Goal: Task Accomplishment & Management: Complete application form

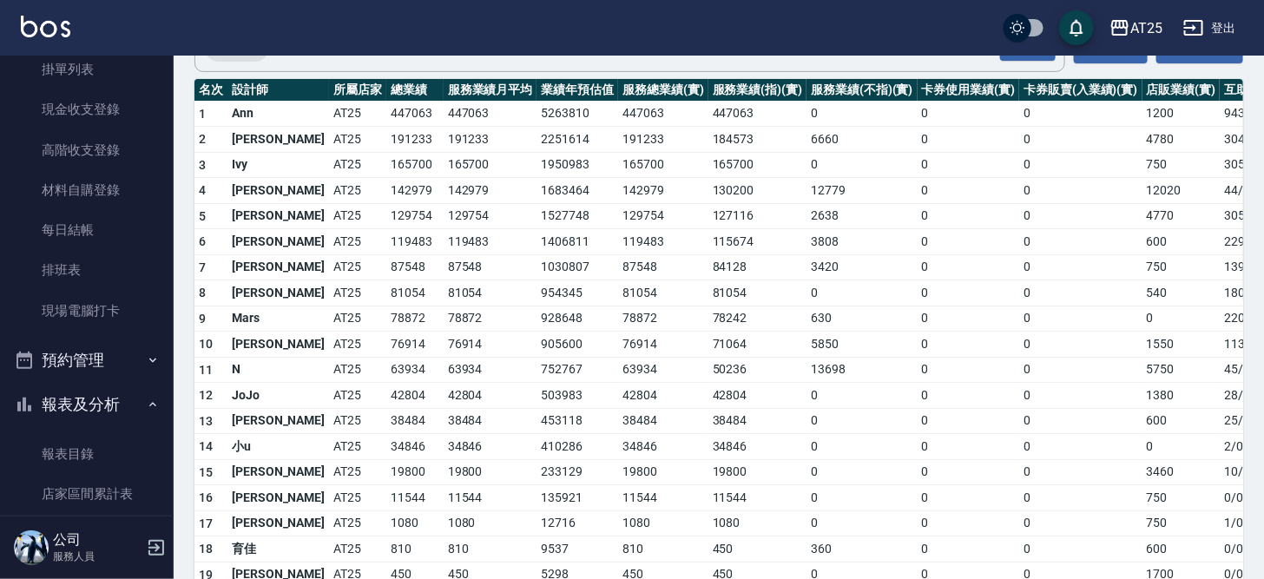
scroll to position [6, 0]
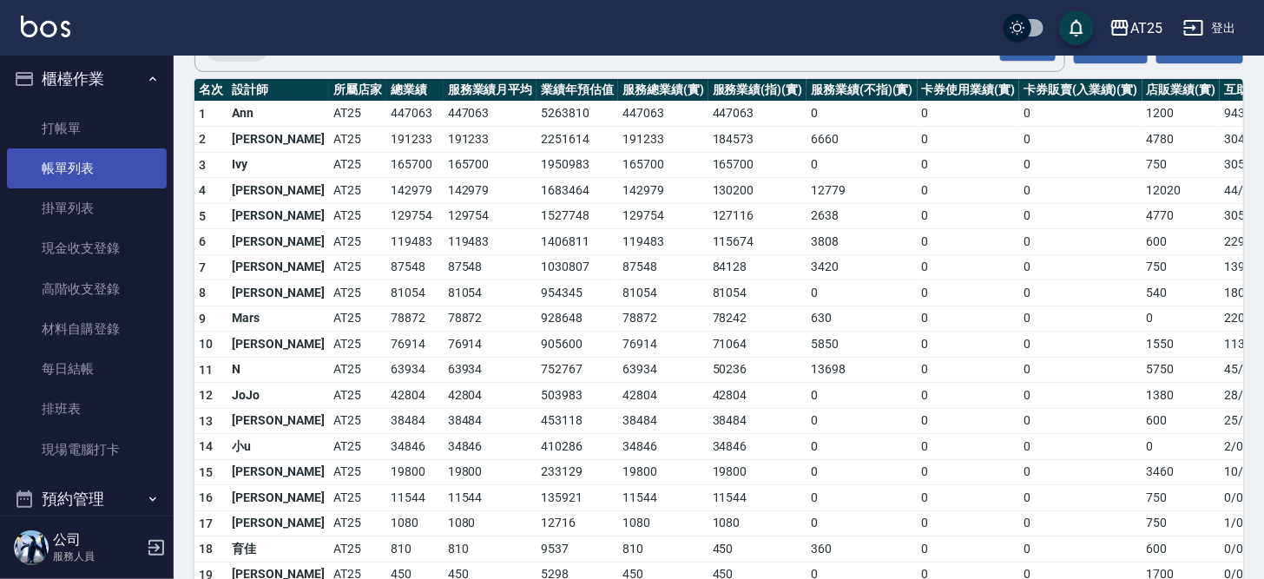
click at [101, 165] on link "帳單列表" at bounding box center [87, 168] width 160 height 40
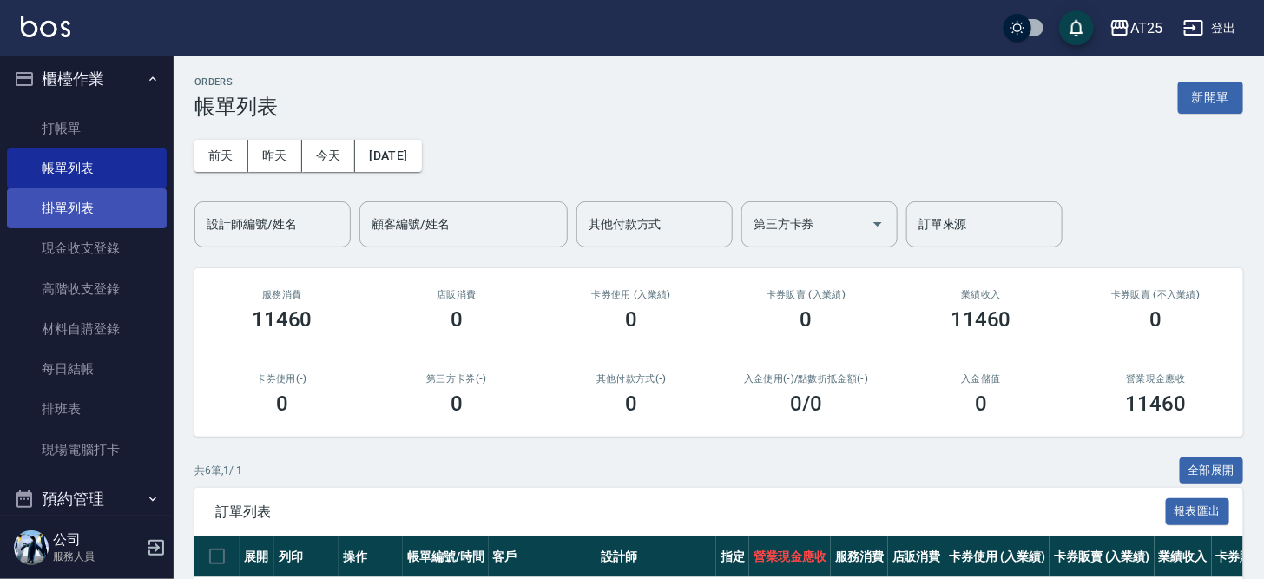
click at [53, 202] on link "掛單列表" at bounding box center [87, 208] width 160 height 40
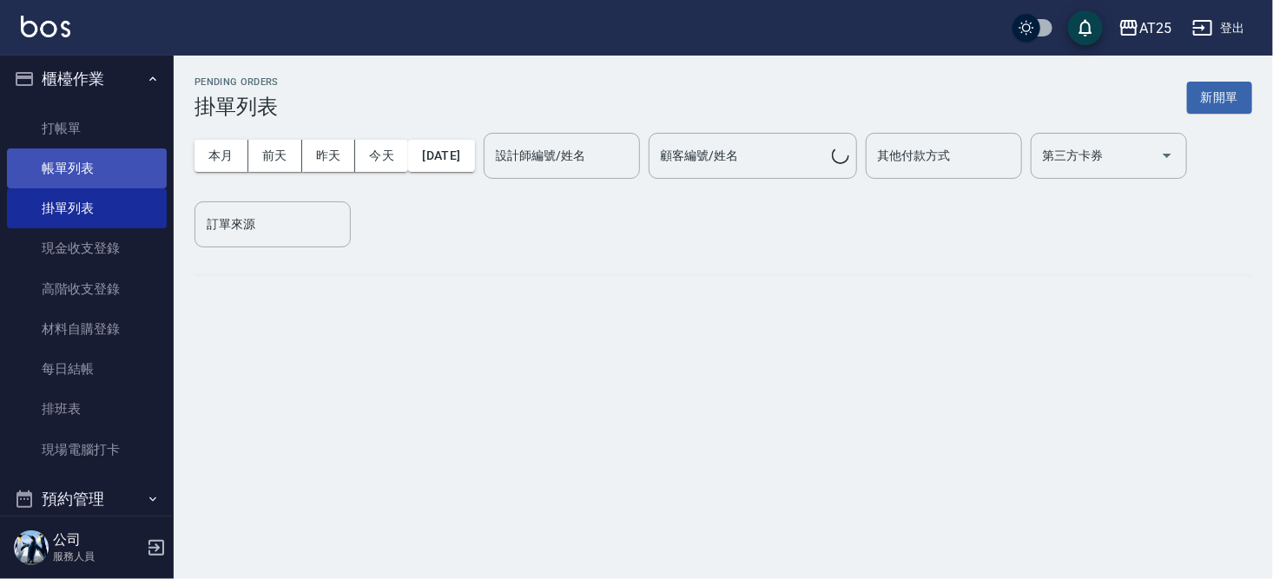
click at [69, 175] on link "帳單列表" at bounding box center [87, 168] width 160 height 40
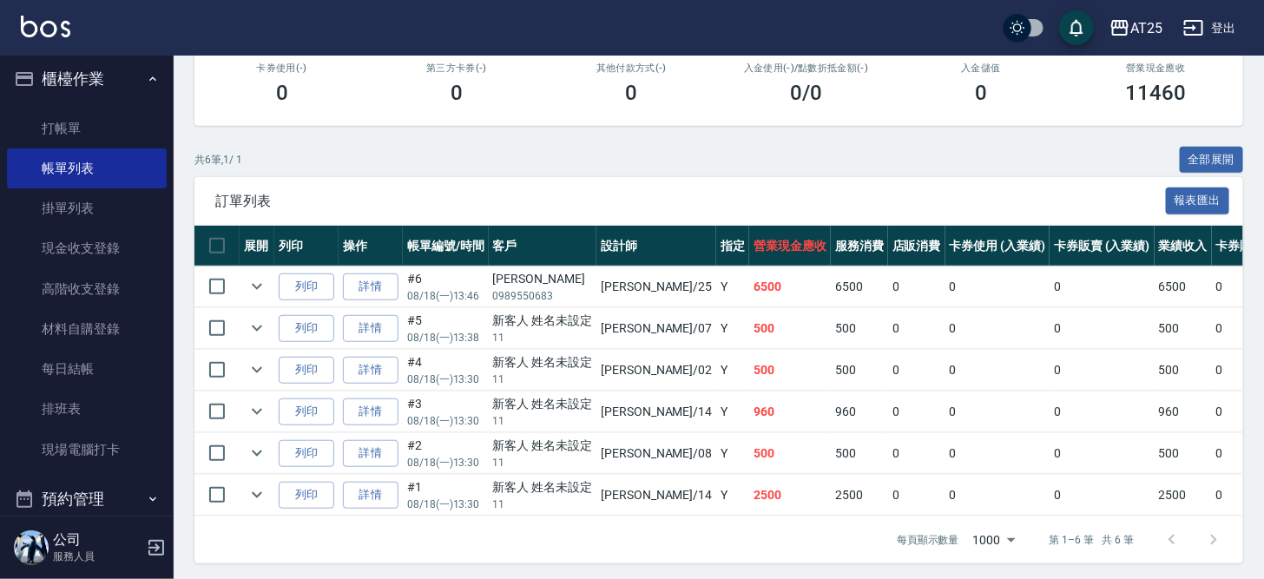
scroll to position [326, 0]
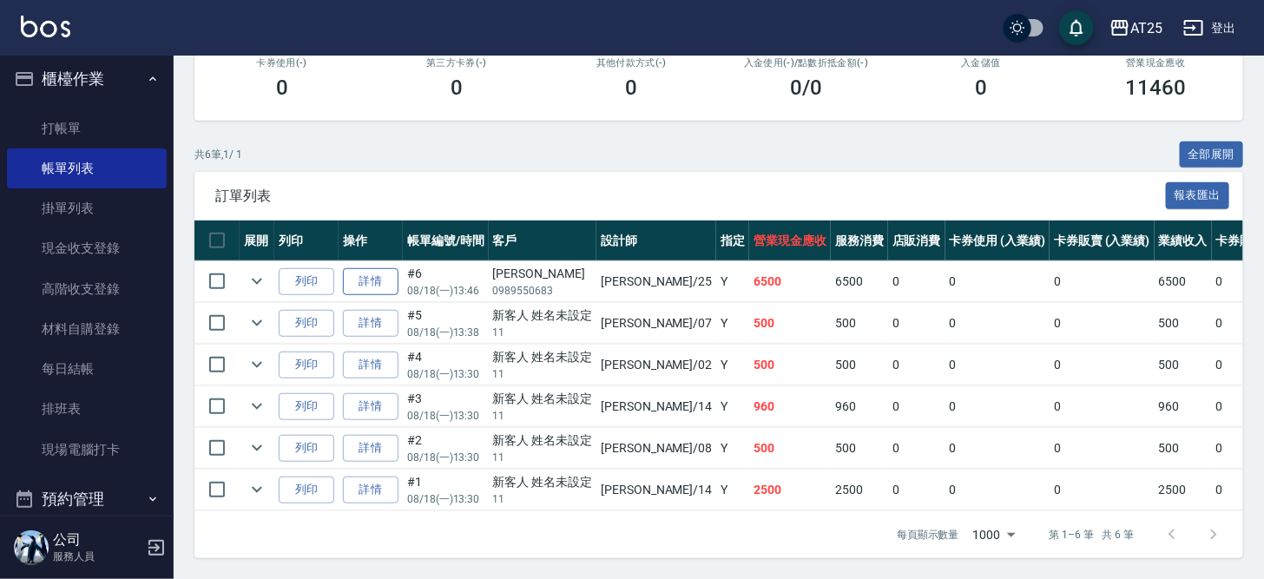
click at [370, 268] on link "詳情" at bounding box center [371, 281] width 56 height 27
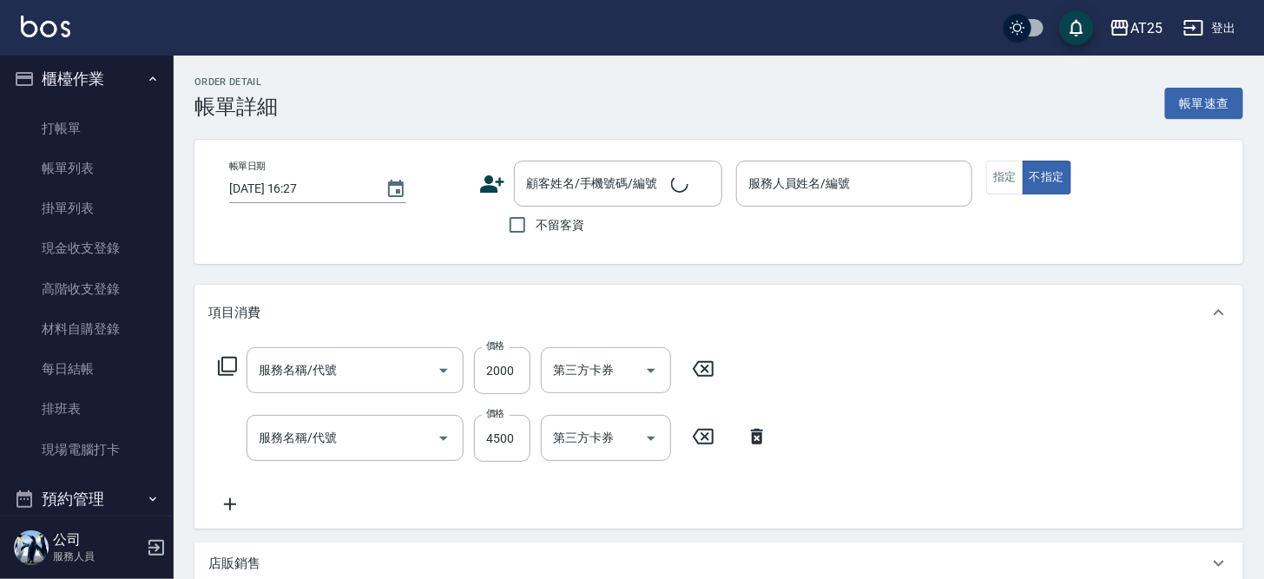
type input "[DATE] 13:46"
type input "[PERSON_NAME]-25"
type input "650"
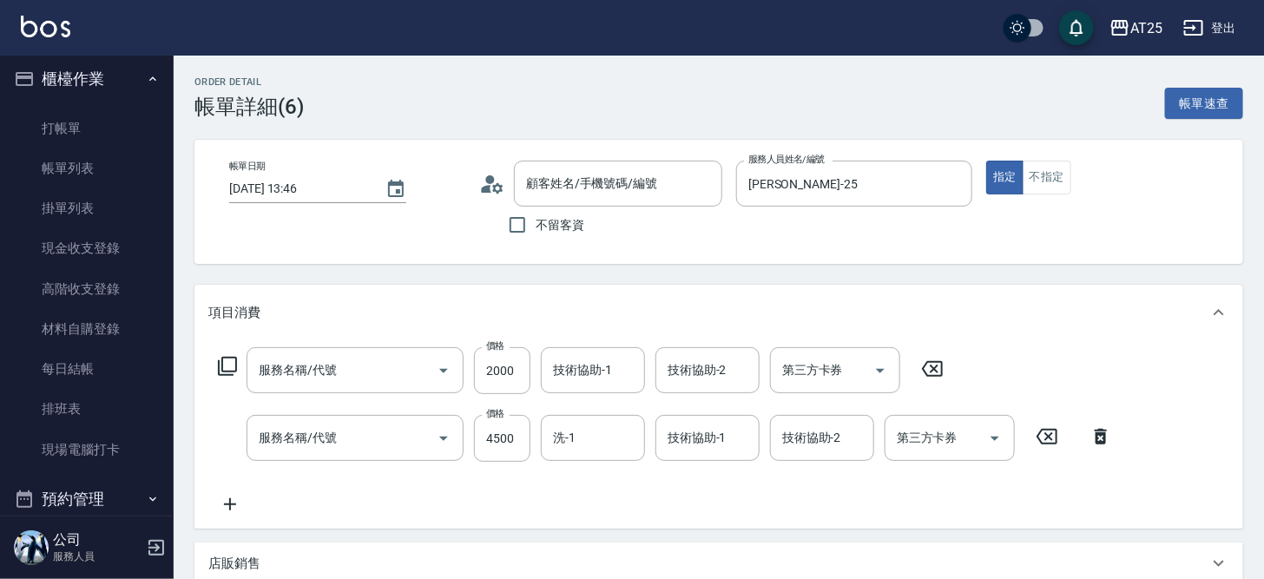
type input "自備護髮(1000上)(601)"
type input "燙髮(301)"
type input "[PERSON_NAME]/0989550683/null"
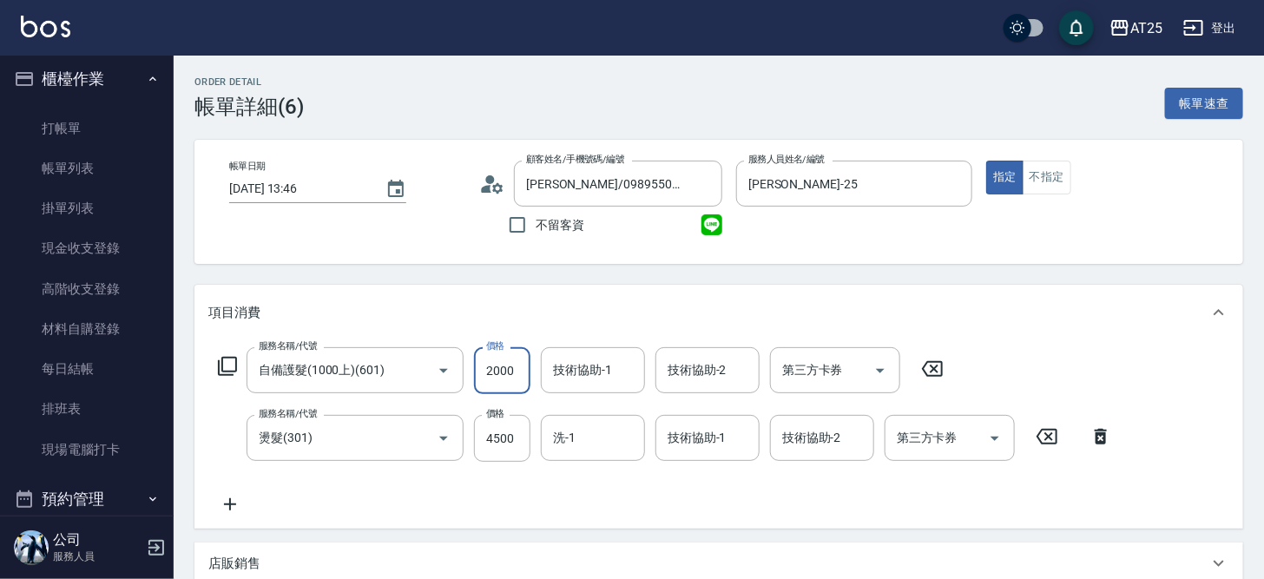
click at [512, 371] on input "2000" at bounding box center [502, 370] width 56 height 47
type input "450"
type input "60"
type input "510"
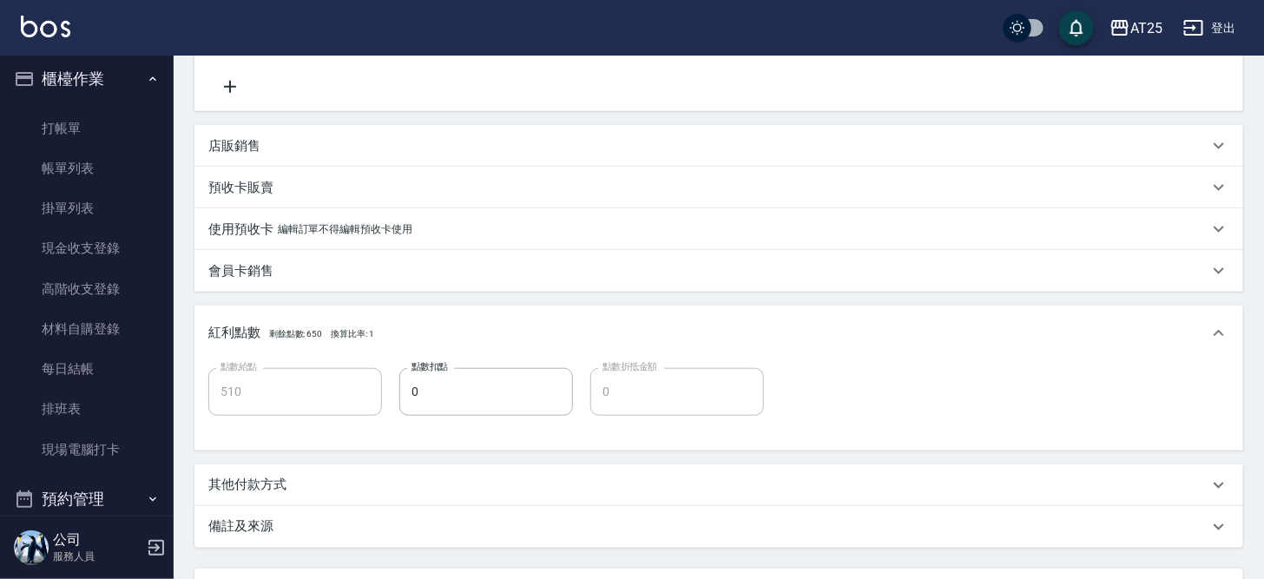
scroll to position [570, 0]
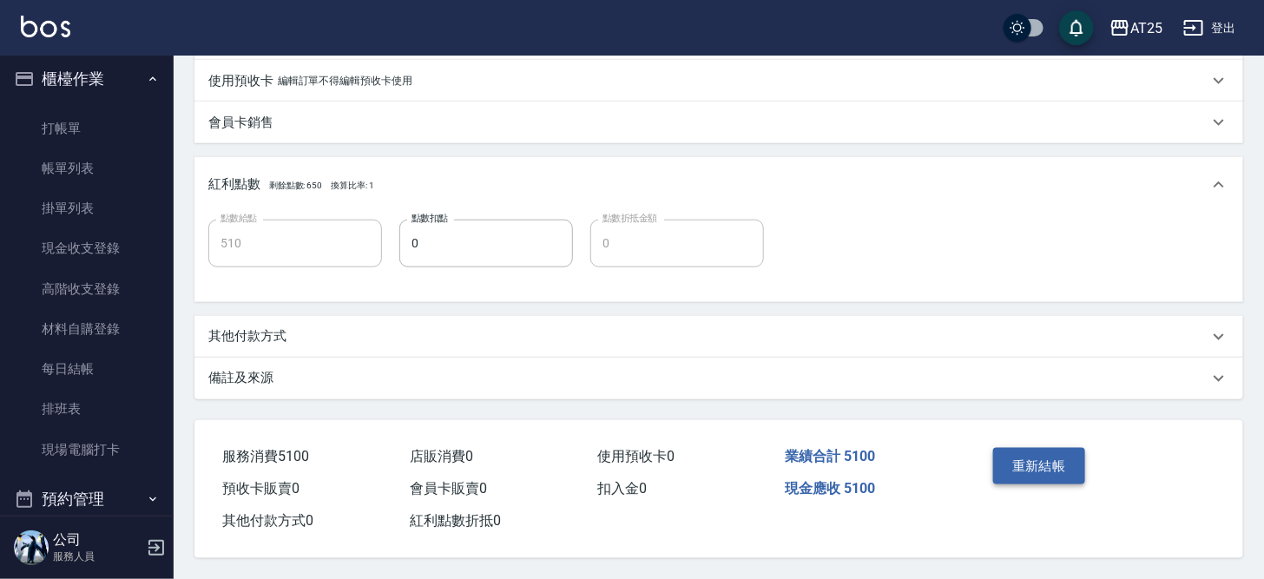
type input "600"
click at [1066, 461] on button "重新結帳" at bounding box center [1039, 466] width 92 height 36
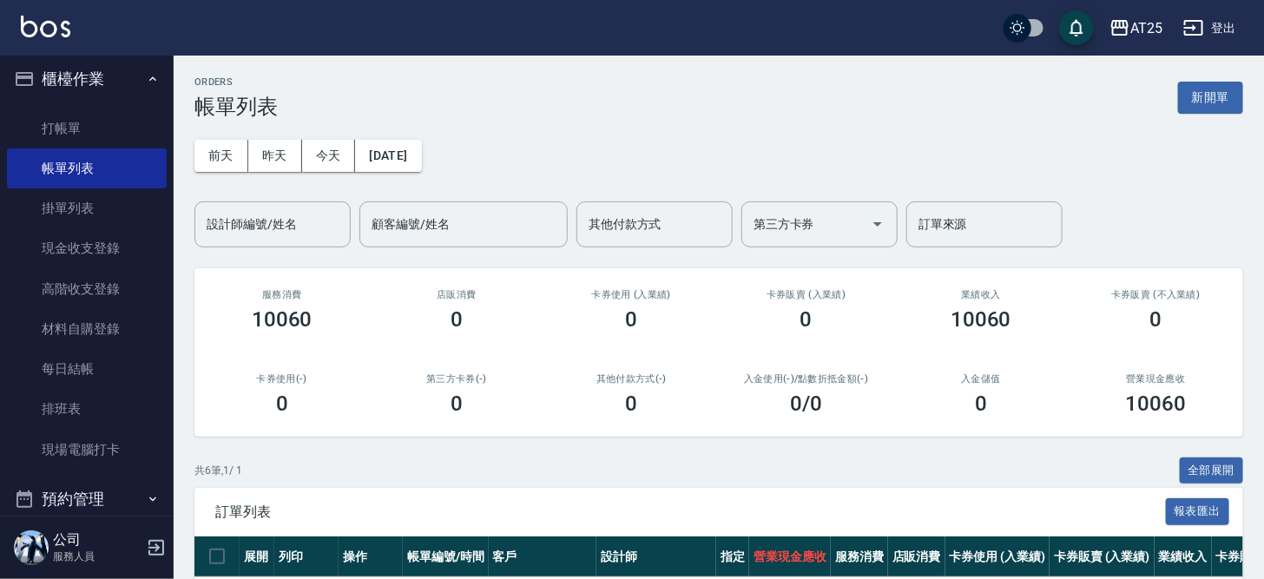
drag, startPoint x: 718, startPoint y: 498, endPoint x: 504, endPoint y: 552, distance: 221.1
click at [706, 501] on div "訂單列表 報表匯出" at bounding box center [718, 512] width 1049 height 48
click at [52, 135] on link "打帳單" at bounding box center [87, 129] width 160 height 40
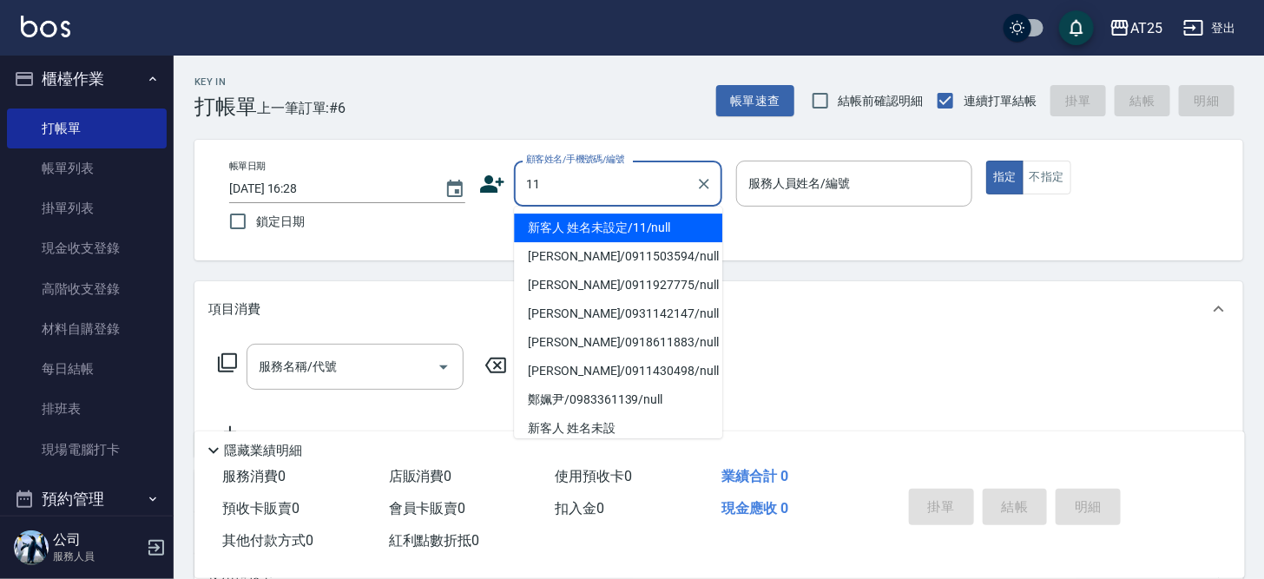
type input "新客人 姓名未設定/11/null"
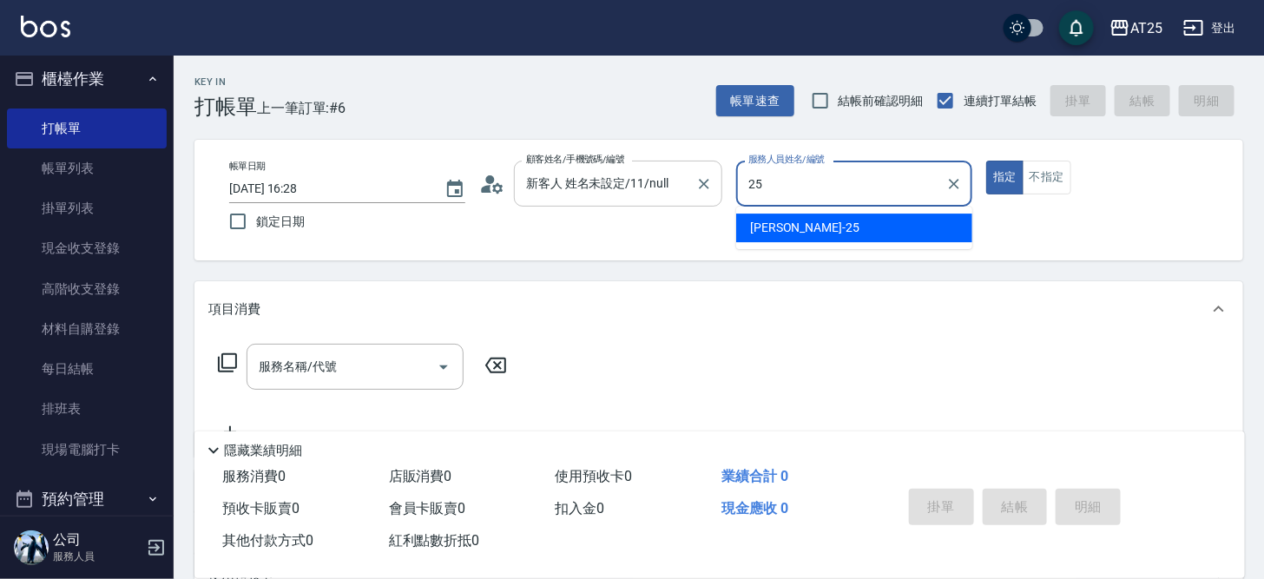
type input "[PERSON_NAME]-25"
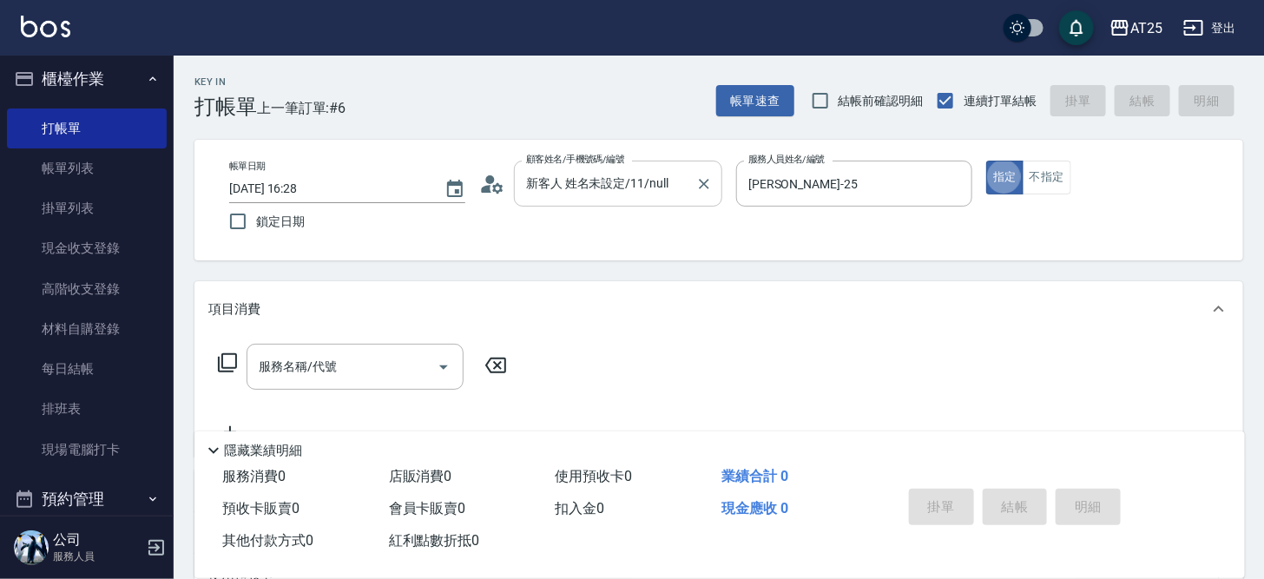
type button "true"
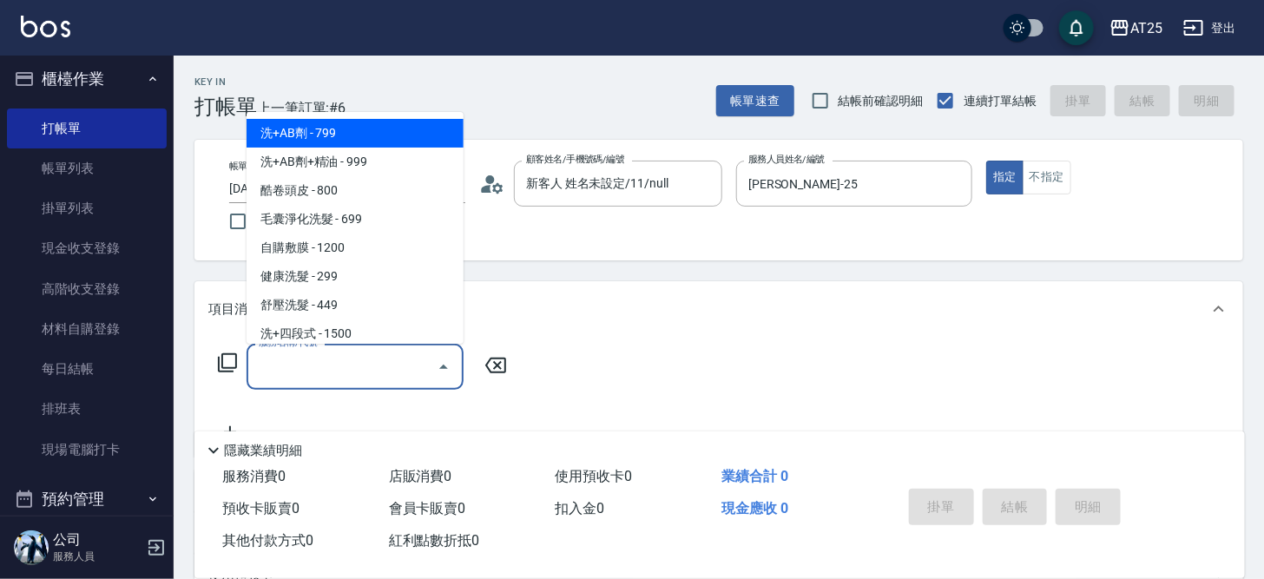
click at [353, 374] on input "服務名稱/代號" at bounding box center [341, 367] width 175 height 30
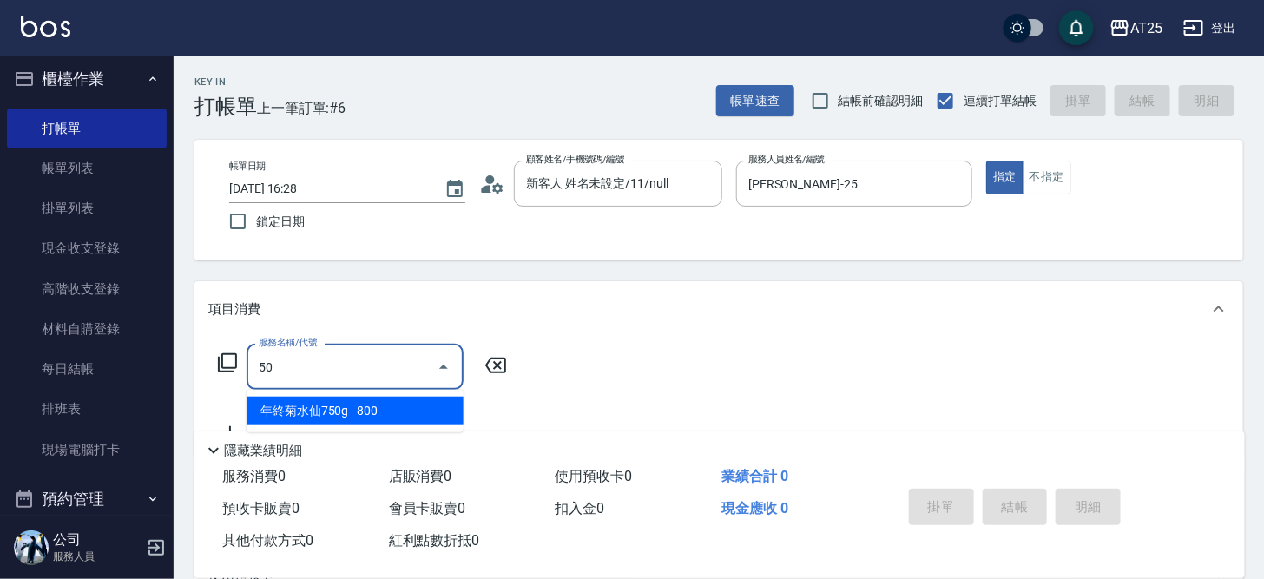
type input "501"
type input "100"
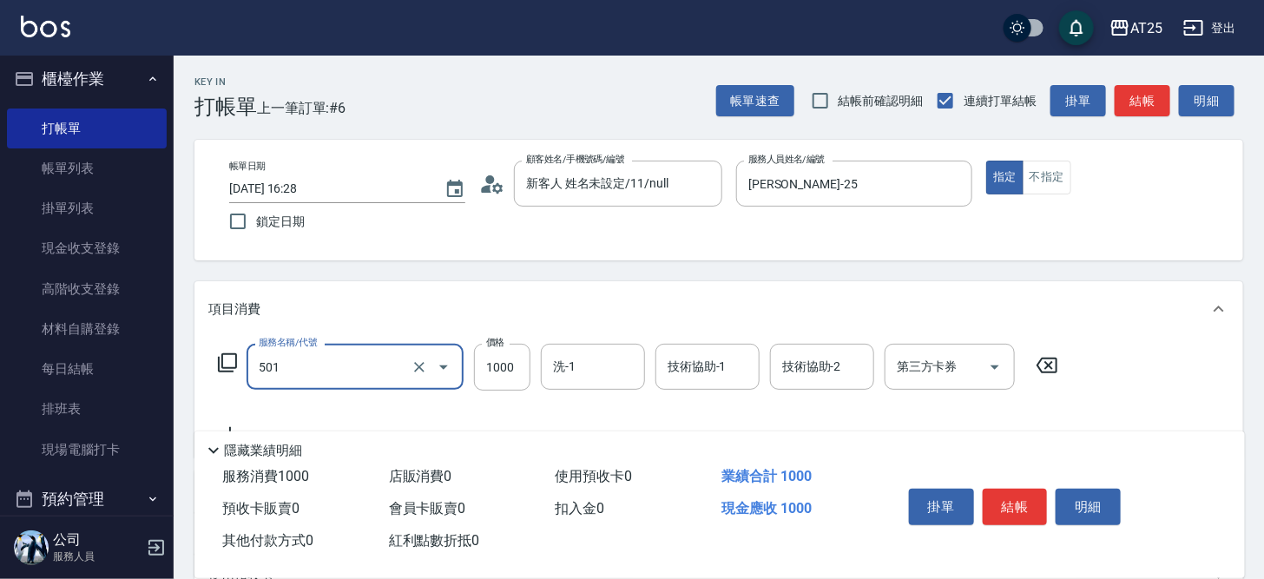
type input "染髮(501)"
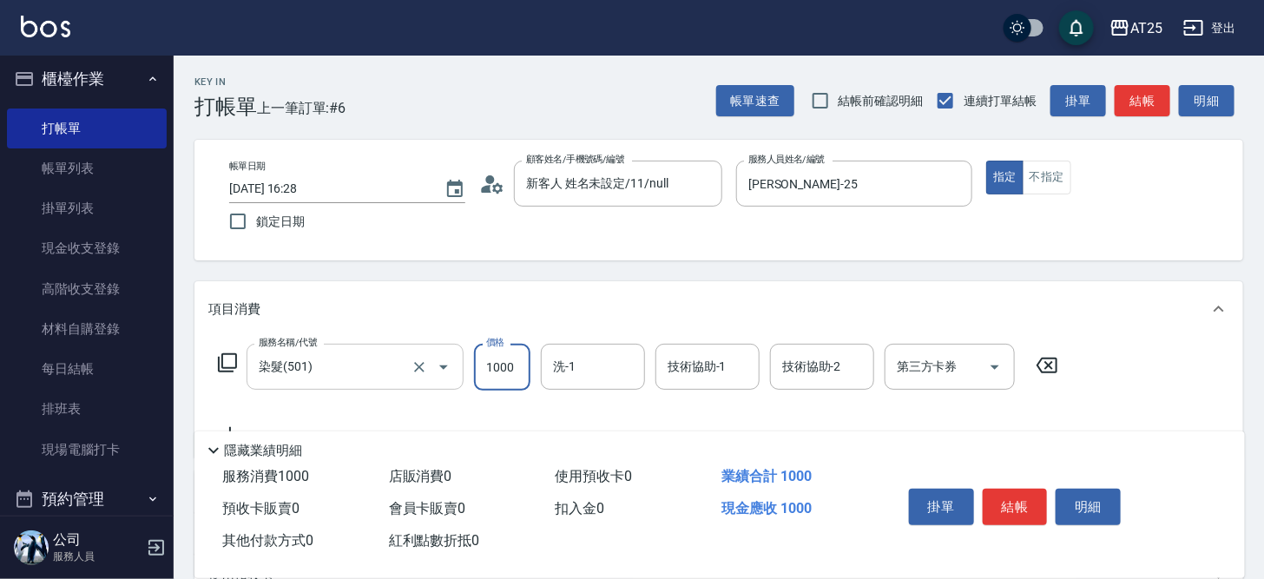
type input "0"
type input "40"
type input "400"
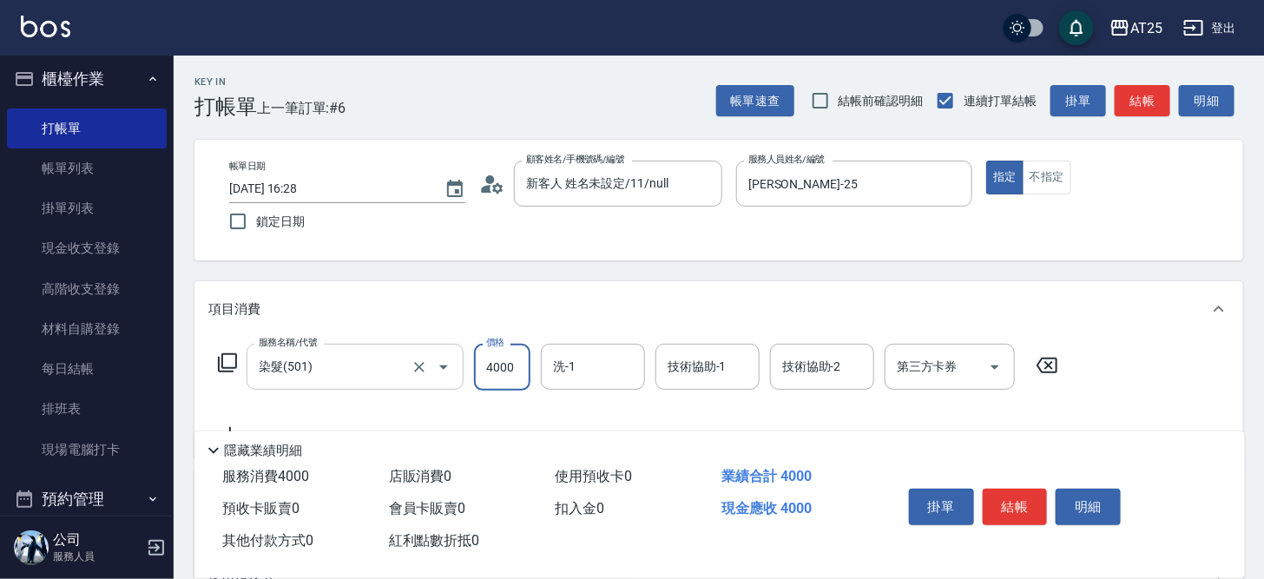
type input "4000"
type input "小曼-82"
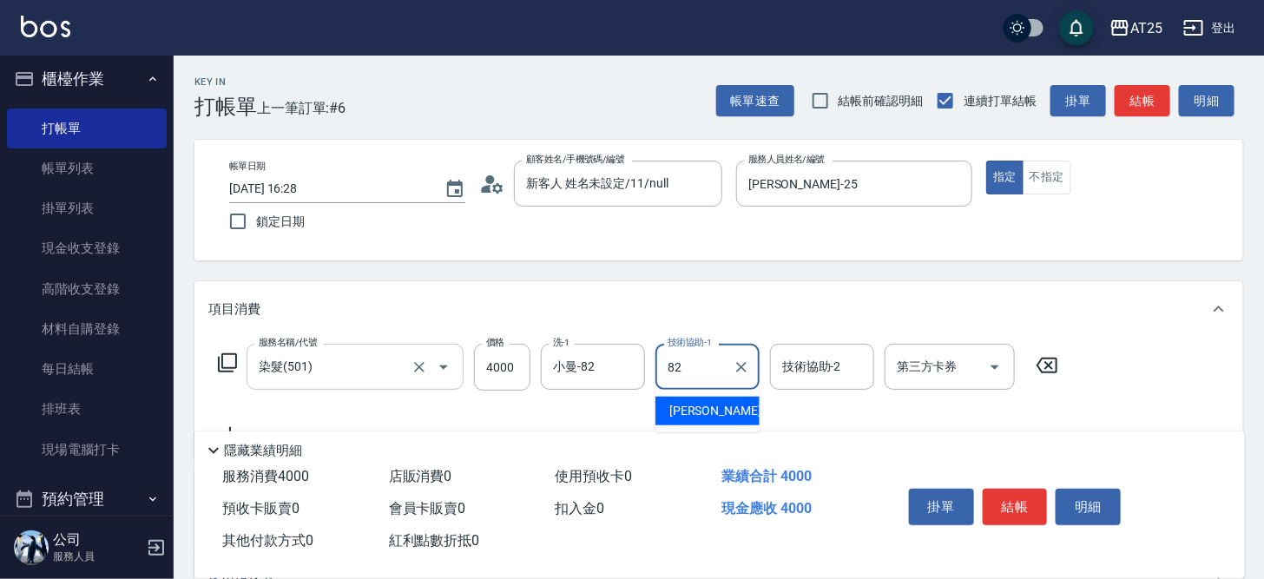
type input "小曼-82"
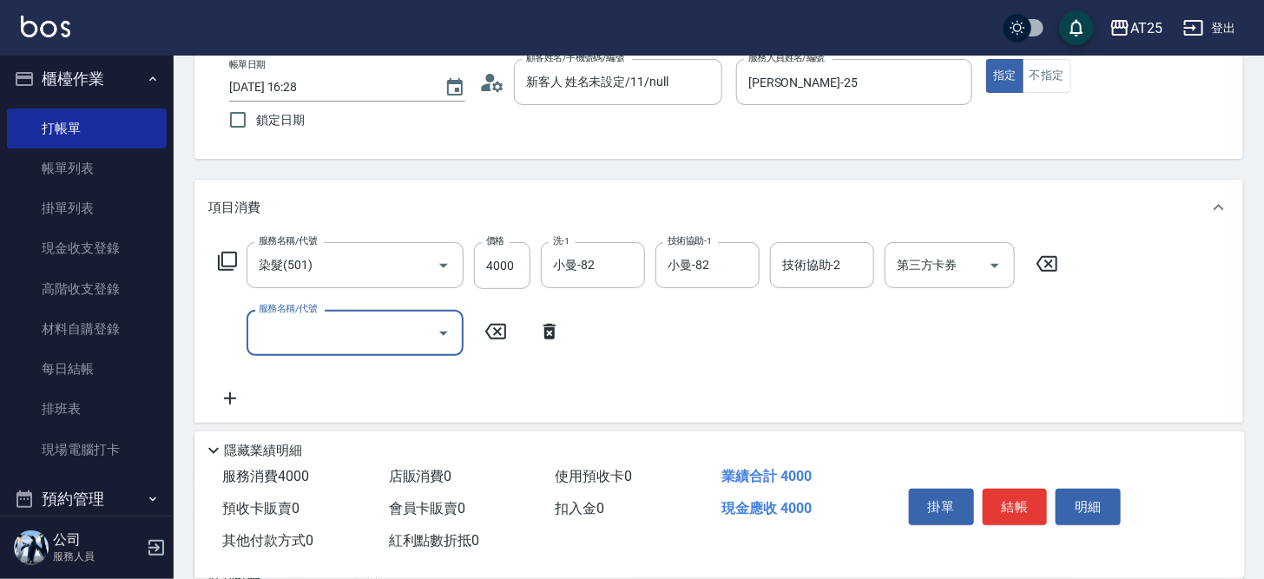
scroll to position [108, 0]
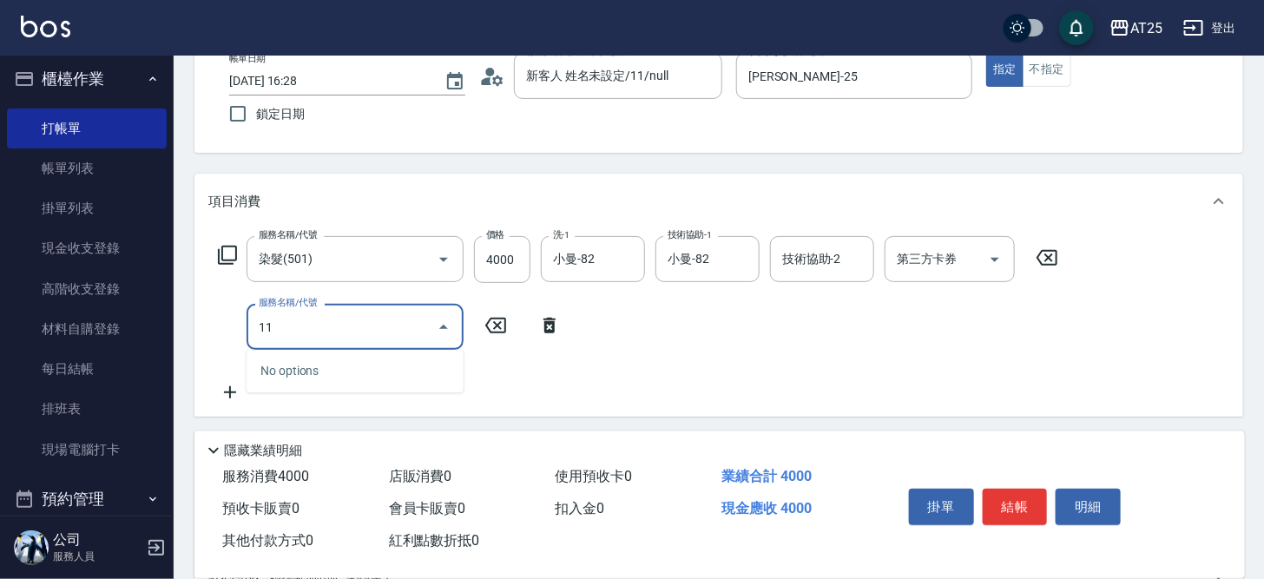
type input "114"
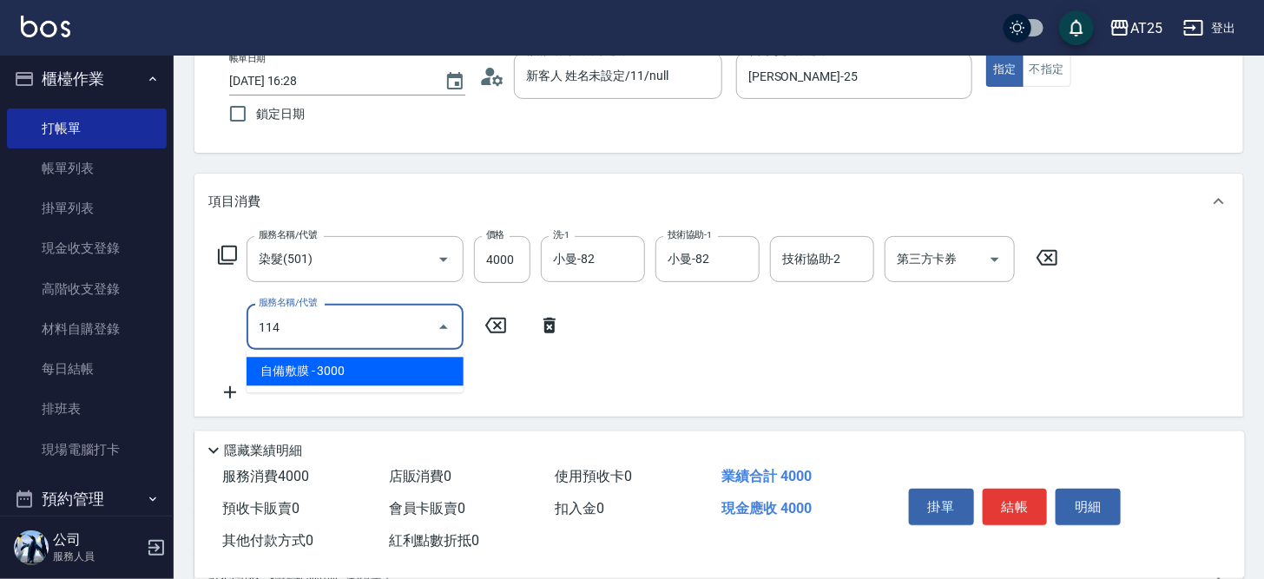
type input "700"
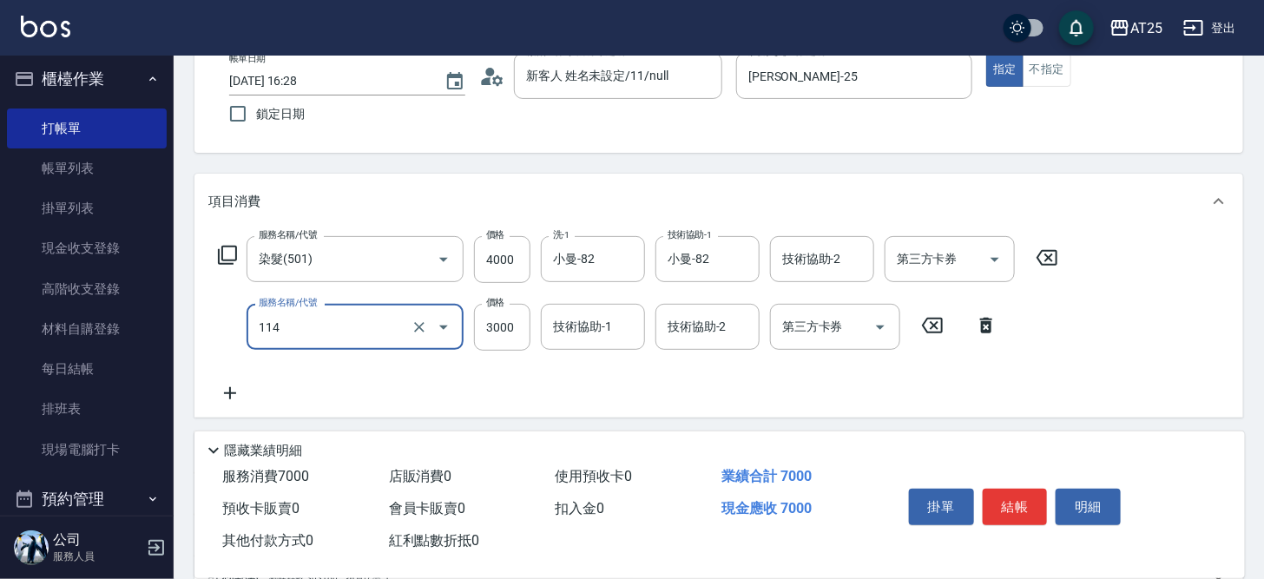
type input "自備敷膜(114)"
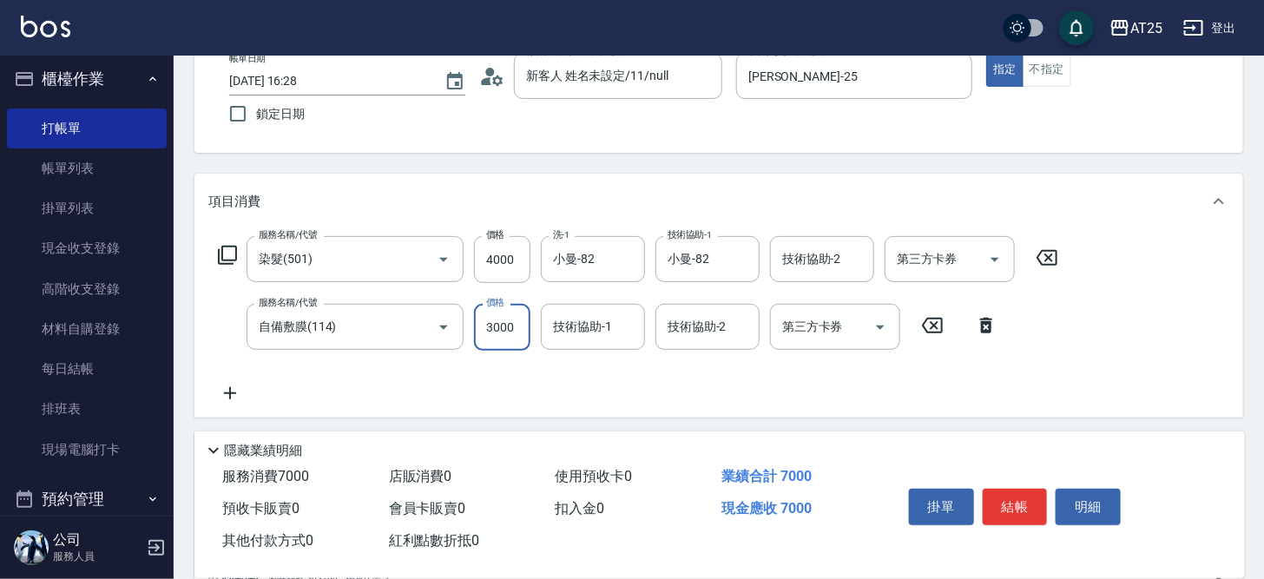
type input "400"
type input "10"
type input "410"
type input "100"
type input "500"
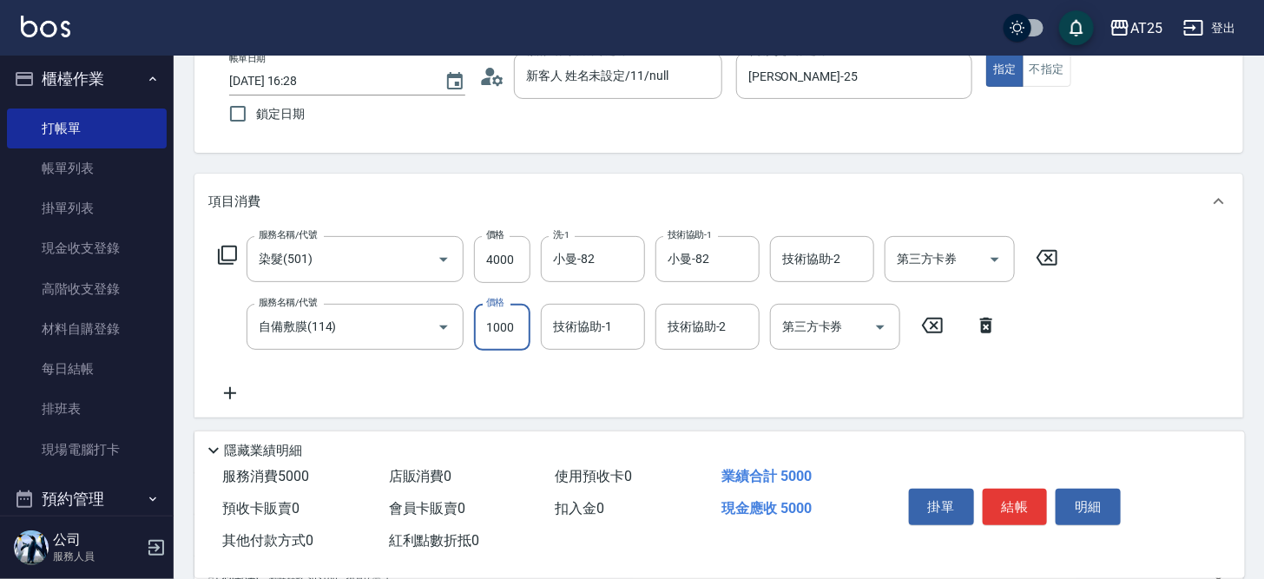
type input "1000"
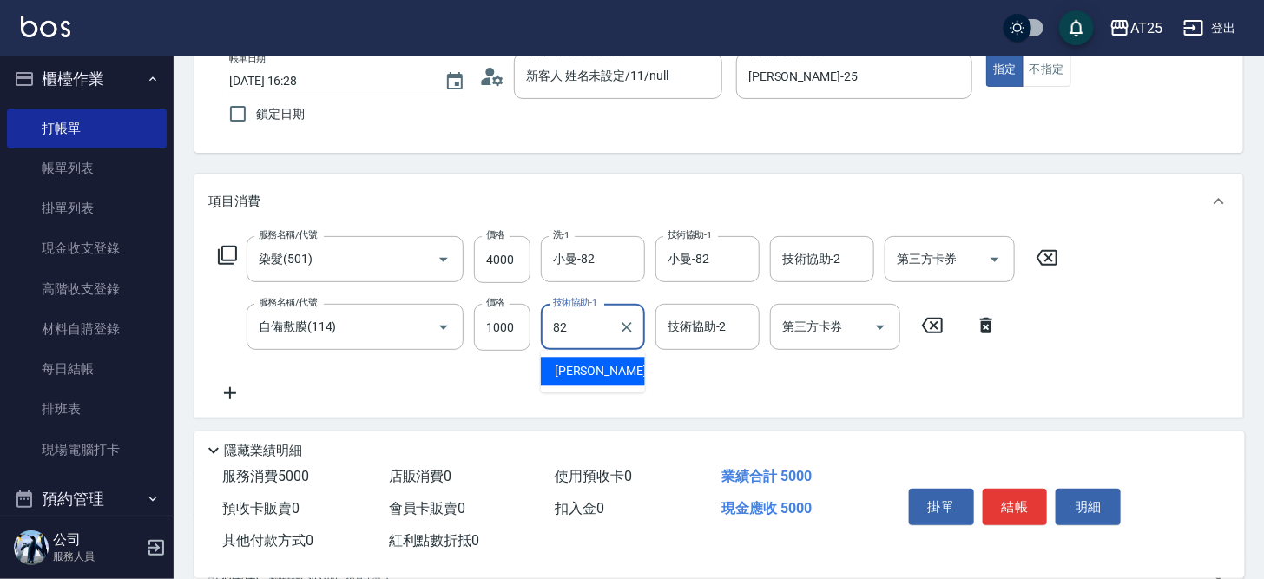
type input "小曼-82"
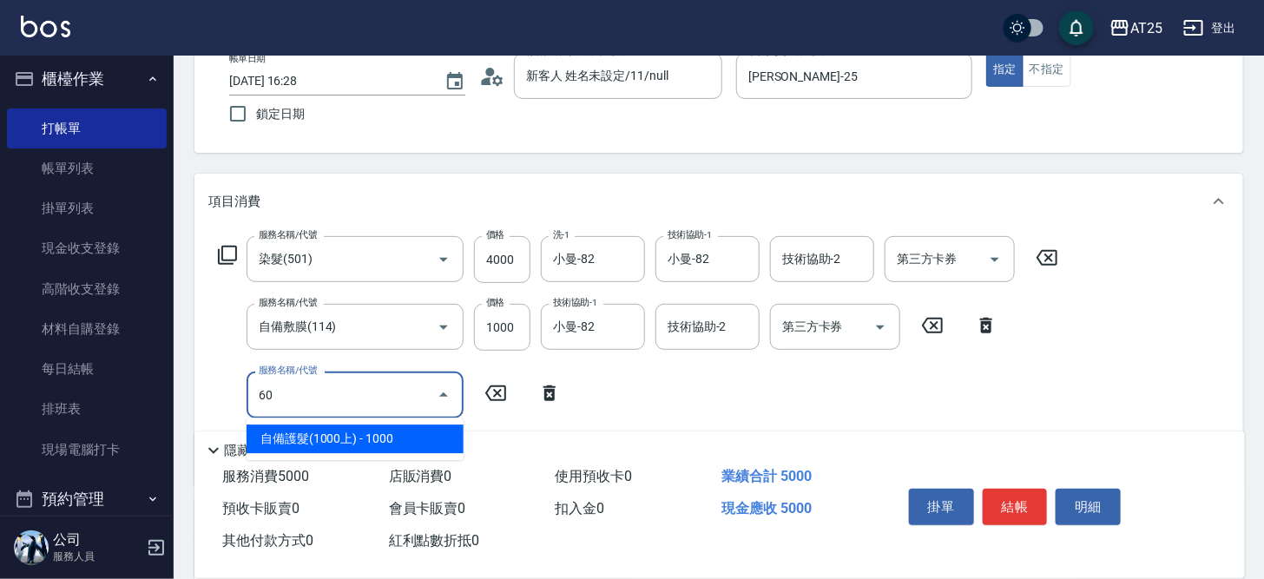
type input "601"
type input "600"
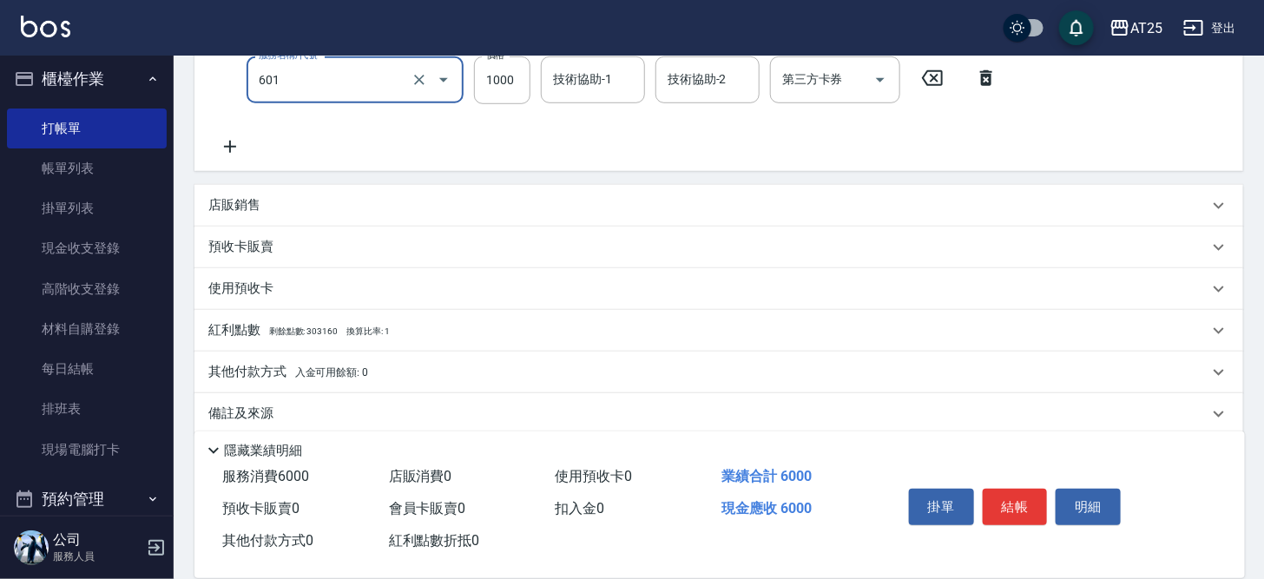
scroll to position [428, 0]
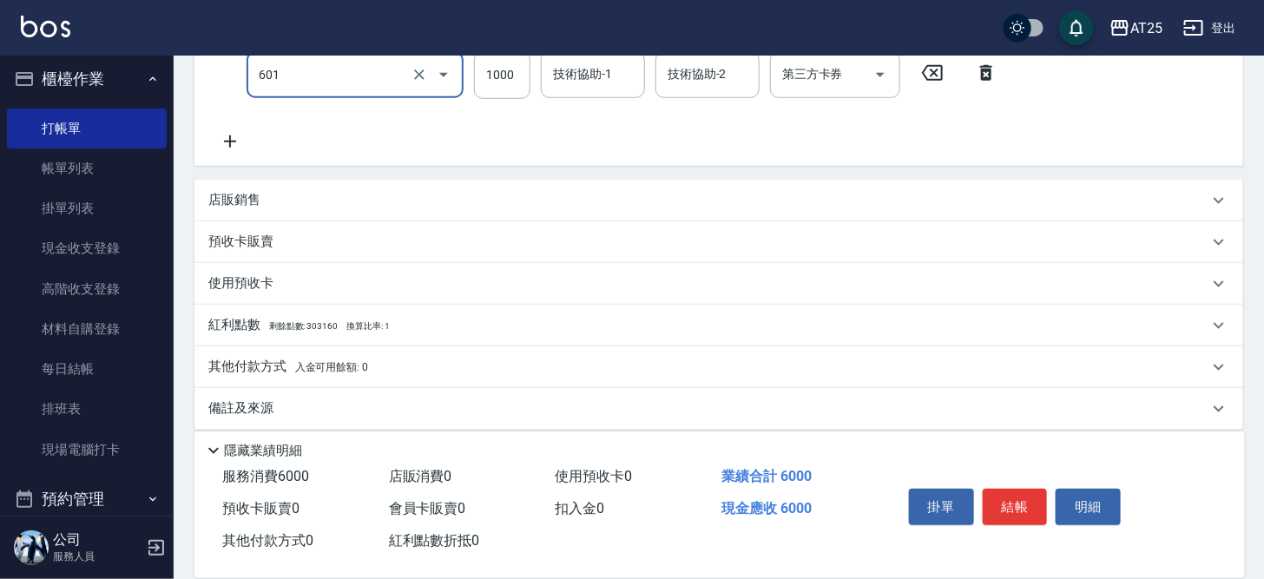
type input "自備護髮(1000上)(601)"
click at [365, 366] on span "入金可用餘額: 0" at bounding box center [332, 367] width 74 height 12
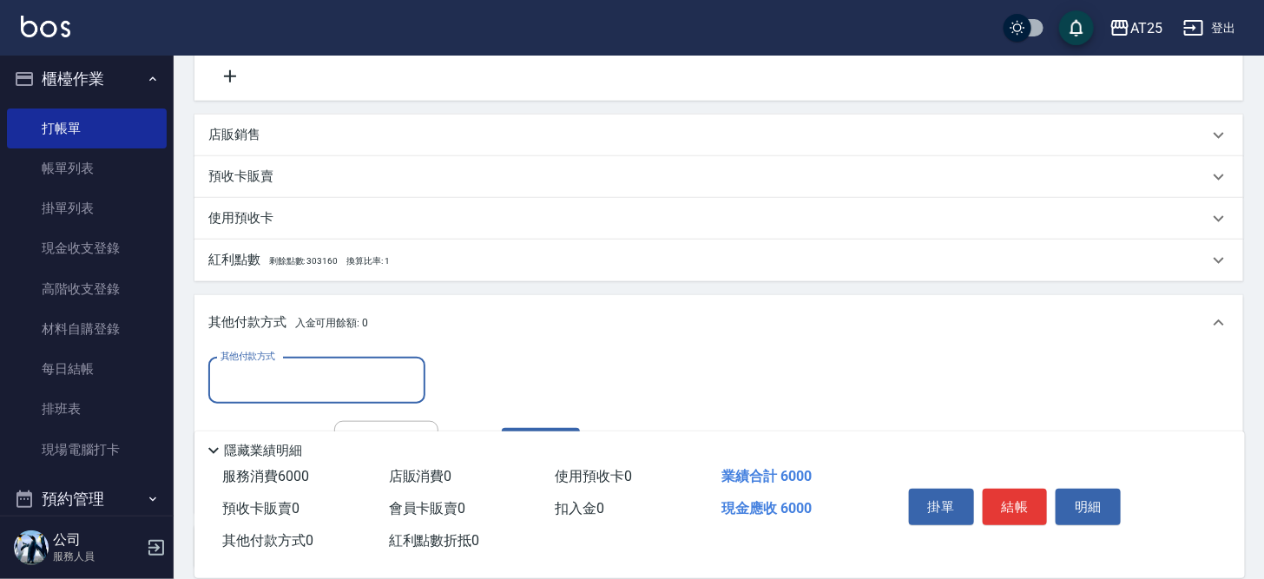
scroll to position [573, 0]
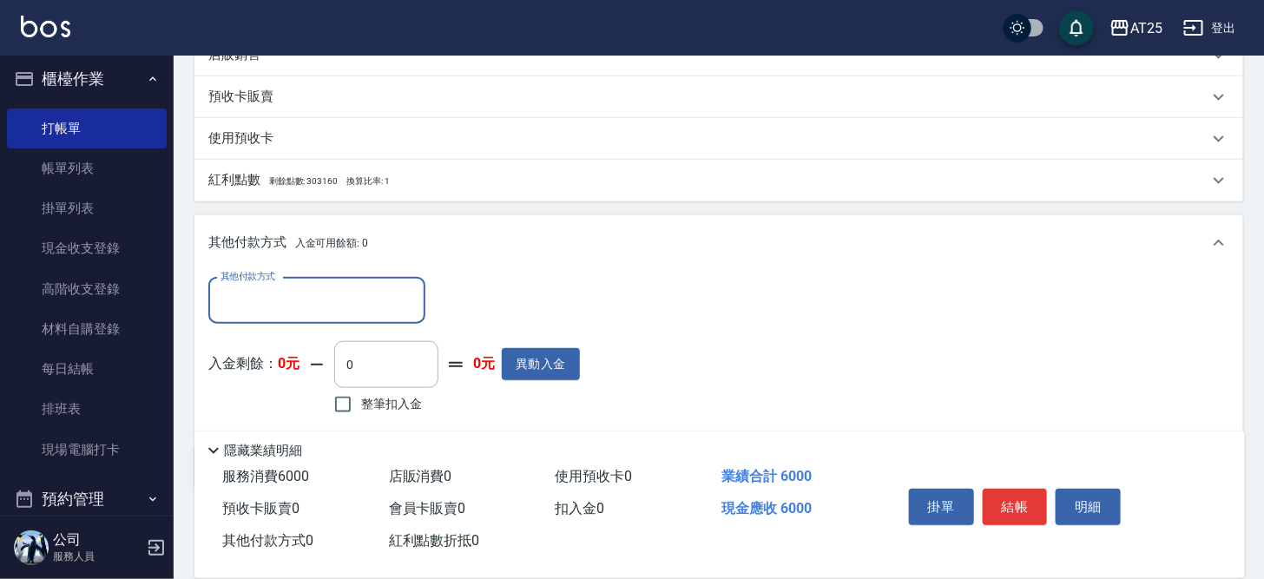
click at [208, 286] on div "其他付款方式" at bounding box center [316, 301] width 217 height 46
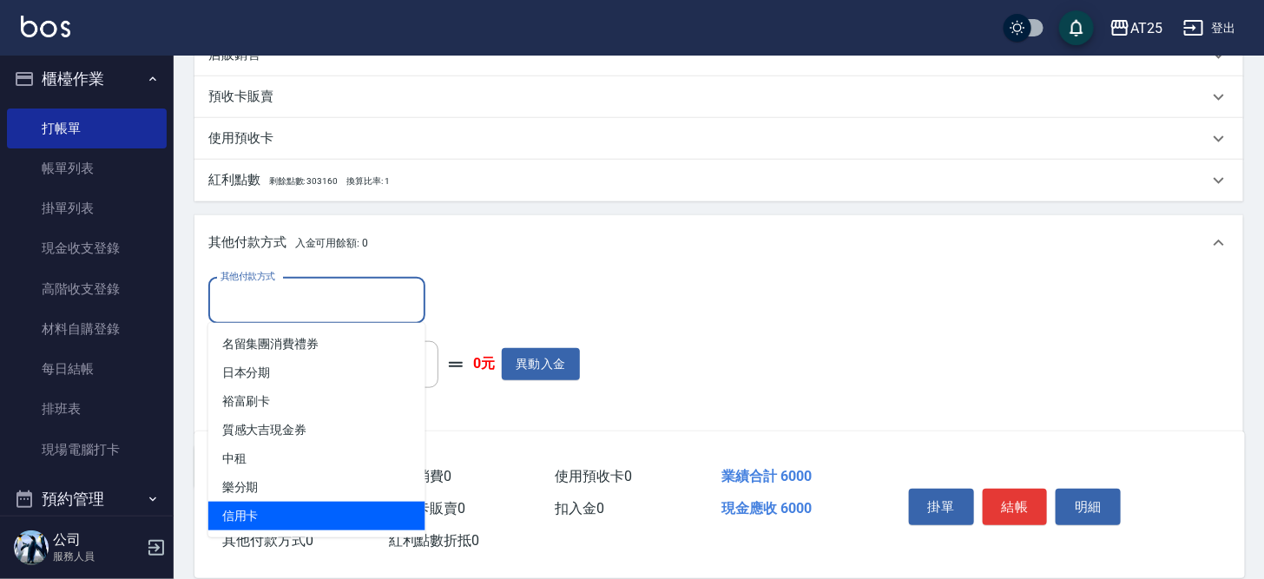
click at [248, 529] on span "信用卡" at bounding box center [316, 516] width 217 height 29
type input "信用卡"
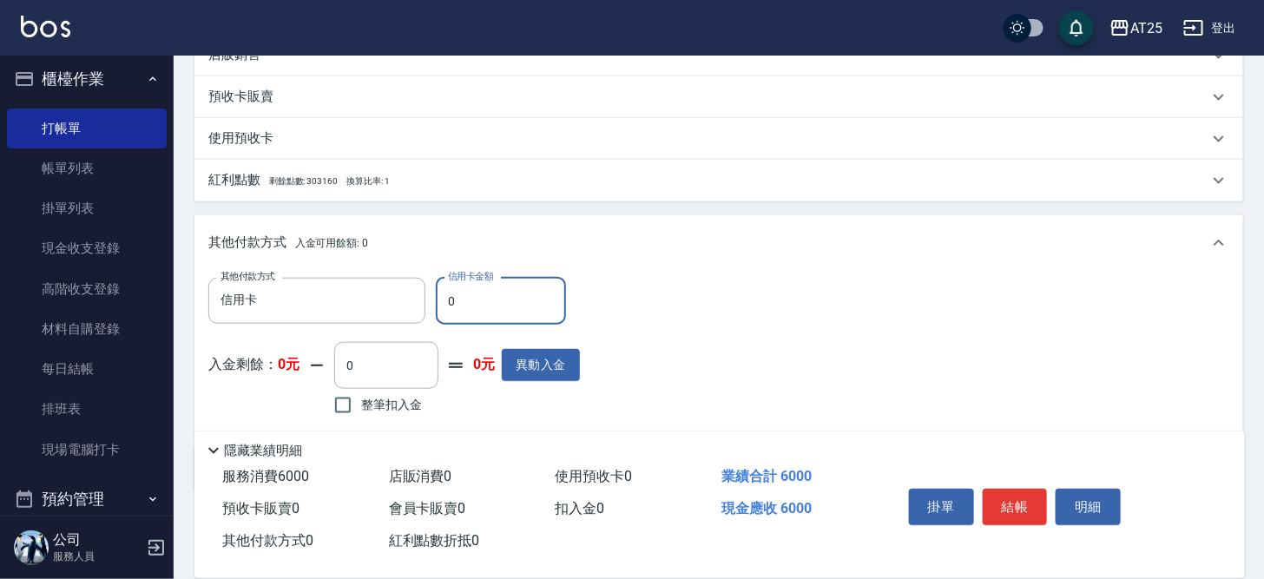
click at [497, 293] on input "0" at bounding box center [501, 301] width 130 height 47
type input "590"
type input "60"
type input "540"
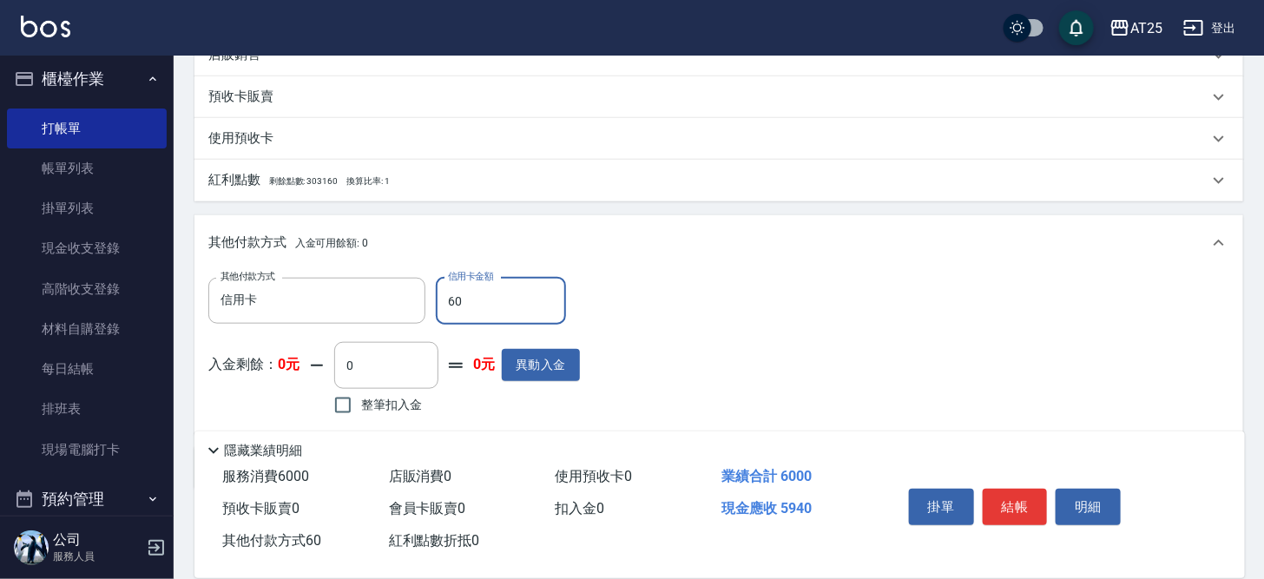
type input "600"
type input "0"
type input "6000"
click at [1025, 505] on button "結帳" at bounding box center [1015, 507] width 65 height 36
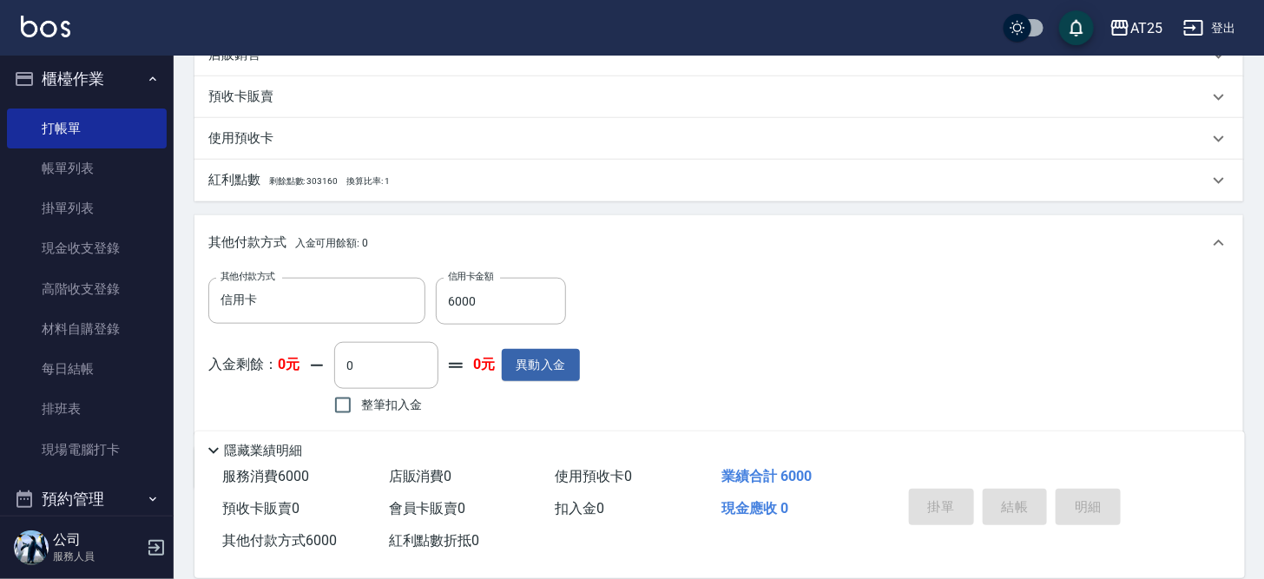
type input "[DATE] 16:30"
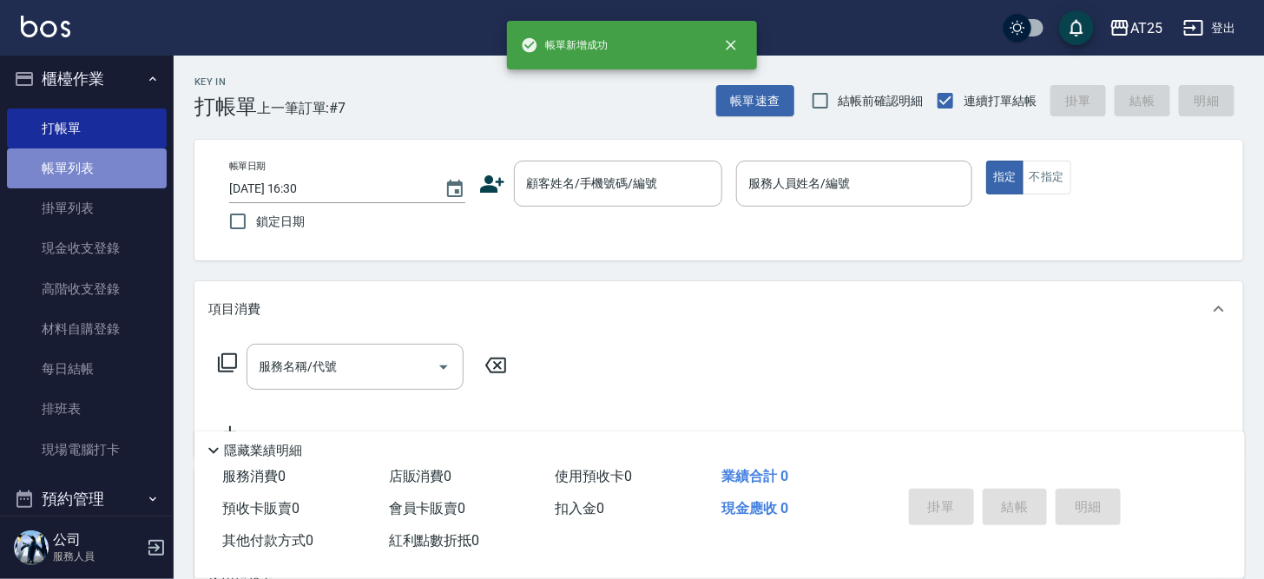
click at [90, 163] on link "帳單列表" at bounding box center [87, 168] width 160 height 40
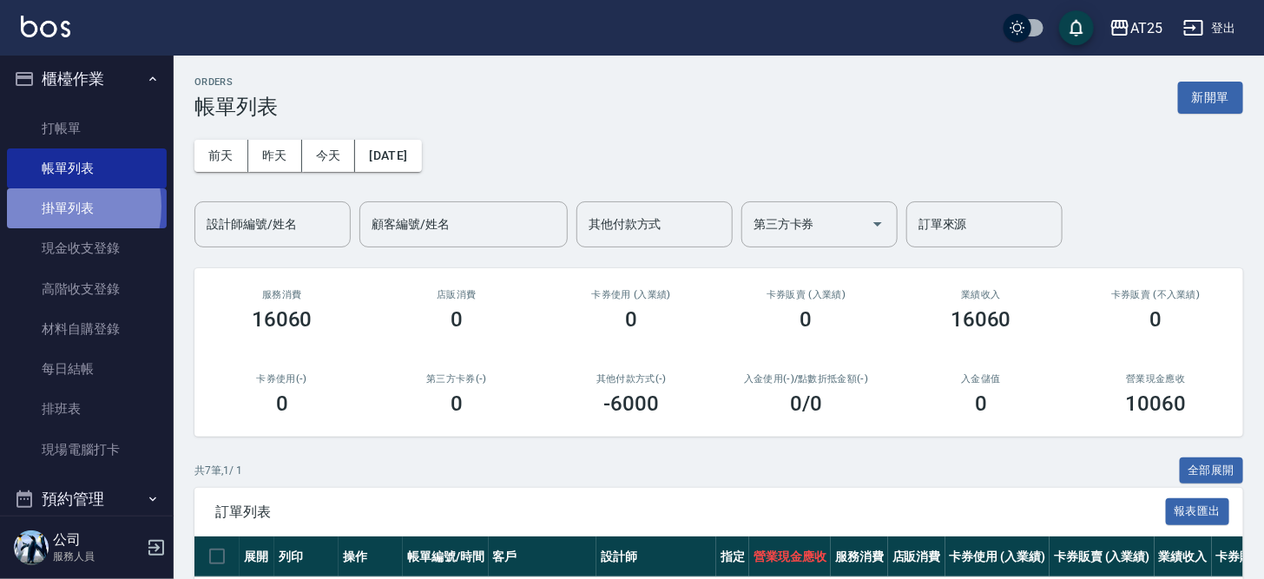
click at [47, 206] on link "掛單列表" at bounding box center [87, 208] width 160 height 40
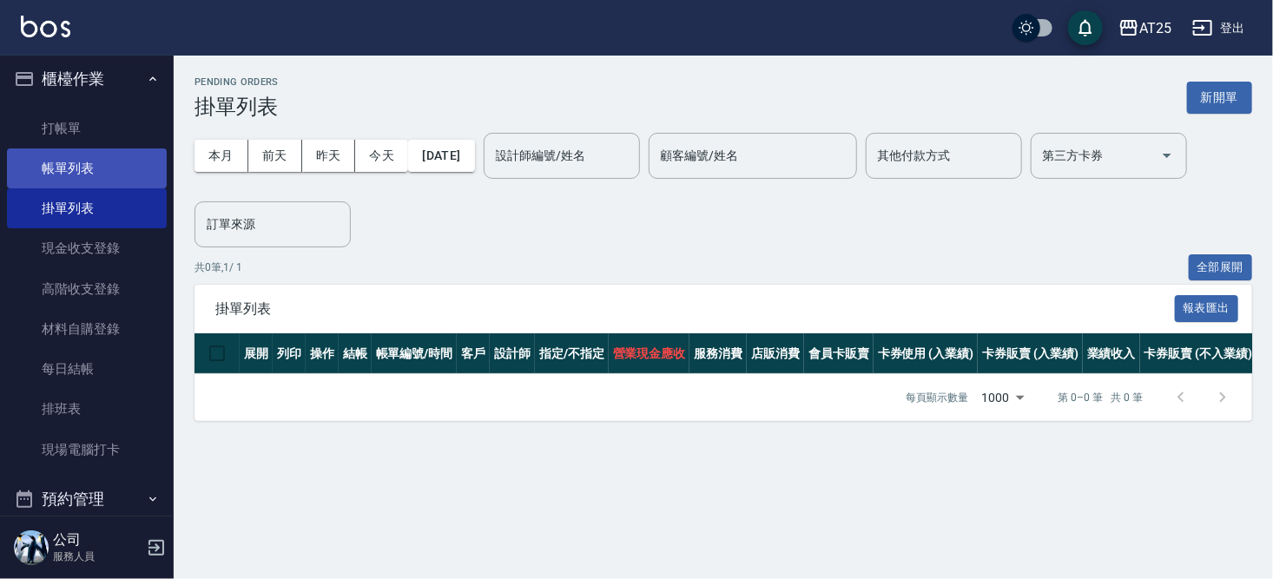
click at [120, 163] on link "帳單列表" at bounding box center [87, 168] width 160 height 40
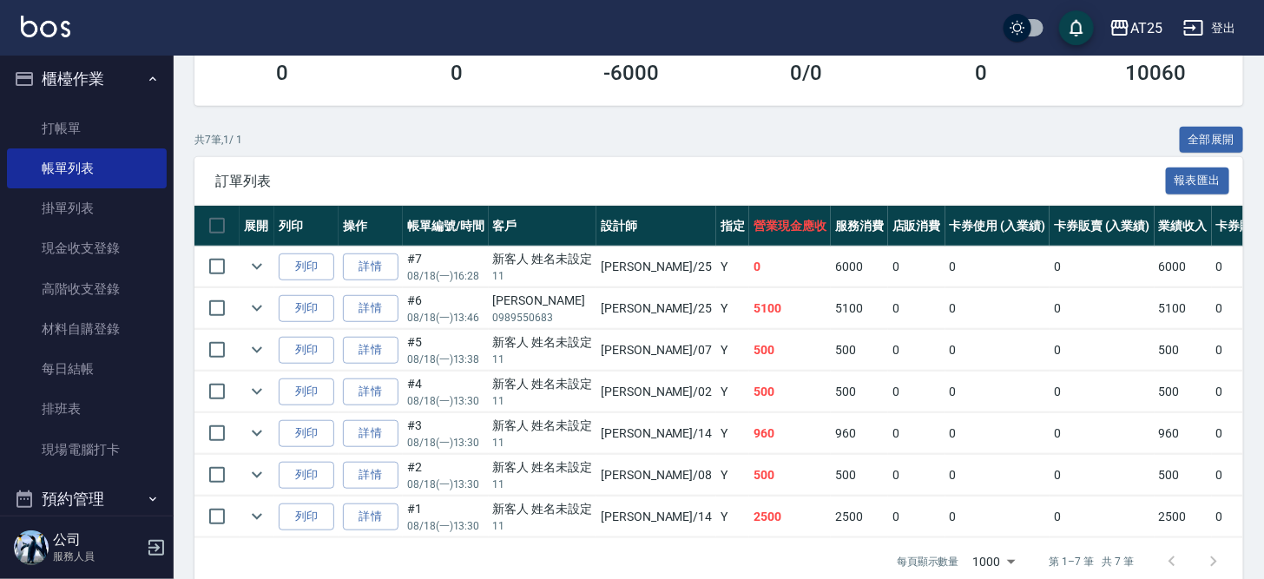
scroll to position [336, 0]
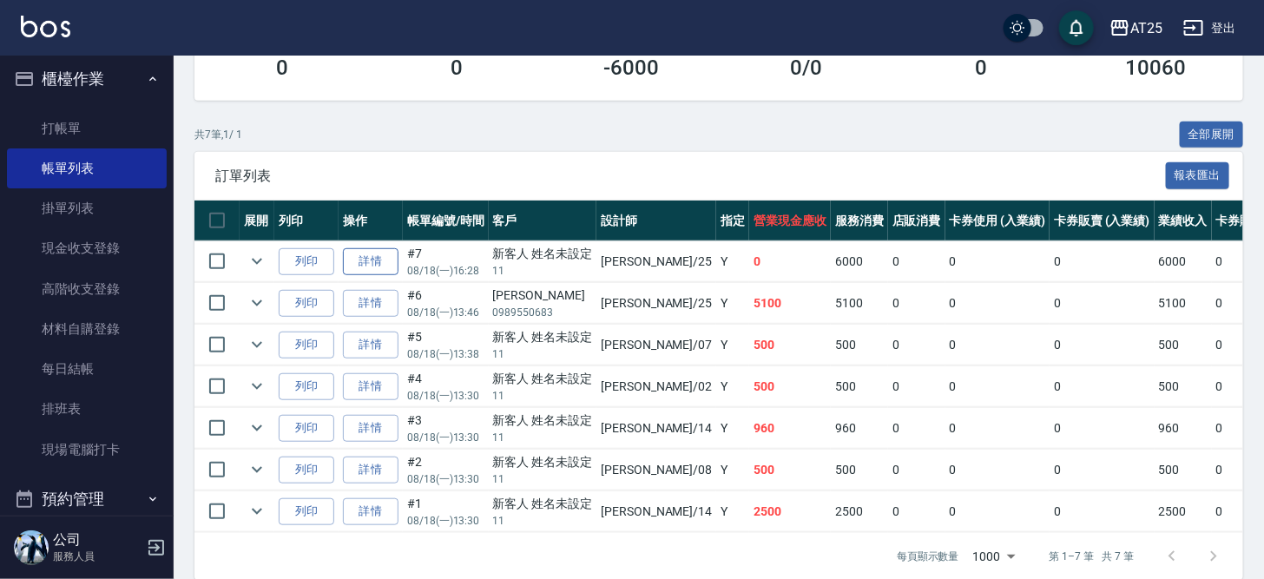
click at [359, 254] on link "詳情" at bounding box center [371, 261] width 56 height 27
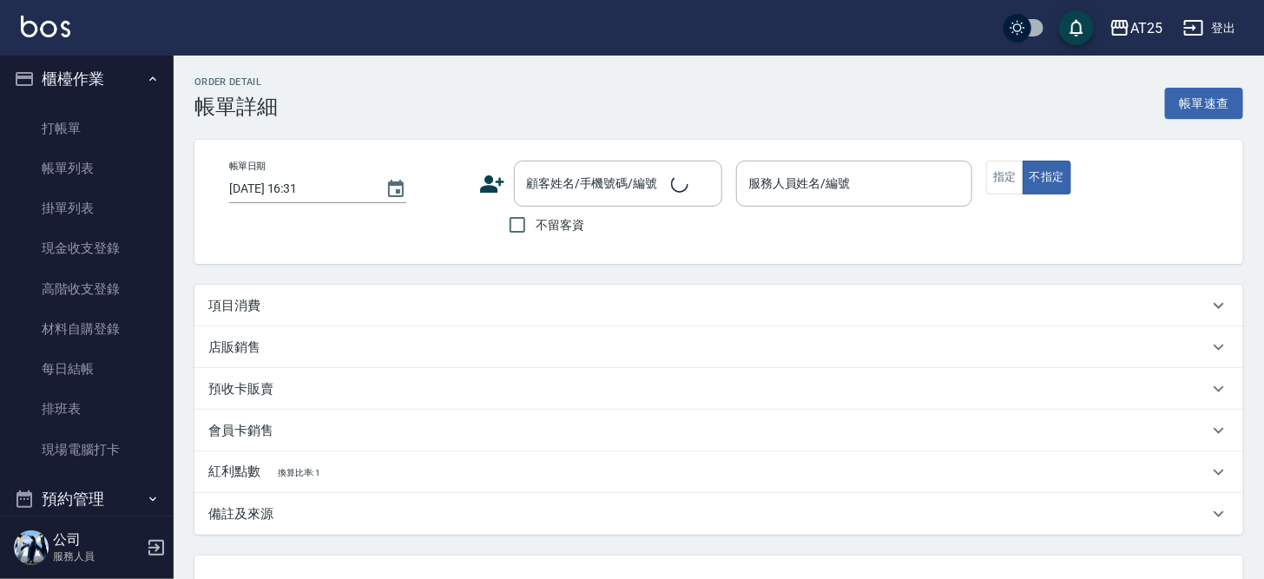
type input "[DATE] 16:28"
type input "[PERSON_NAME]-25"
type input "0"
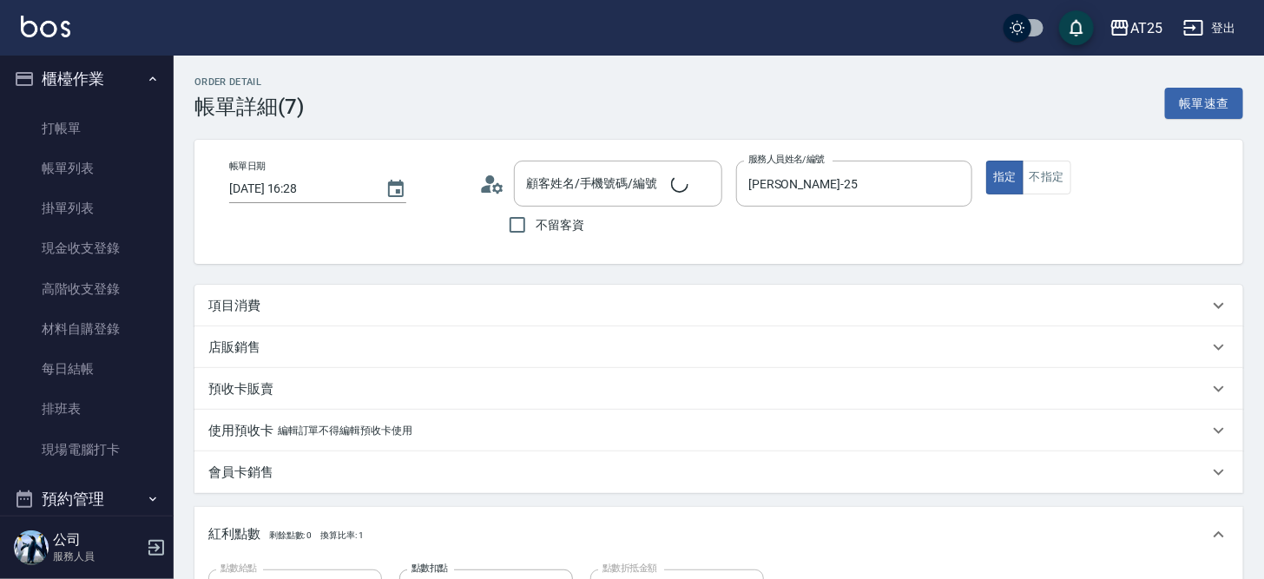
type input "新客人 姓名未設定/11/null"
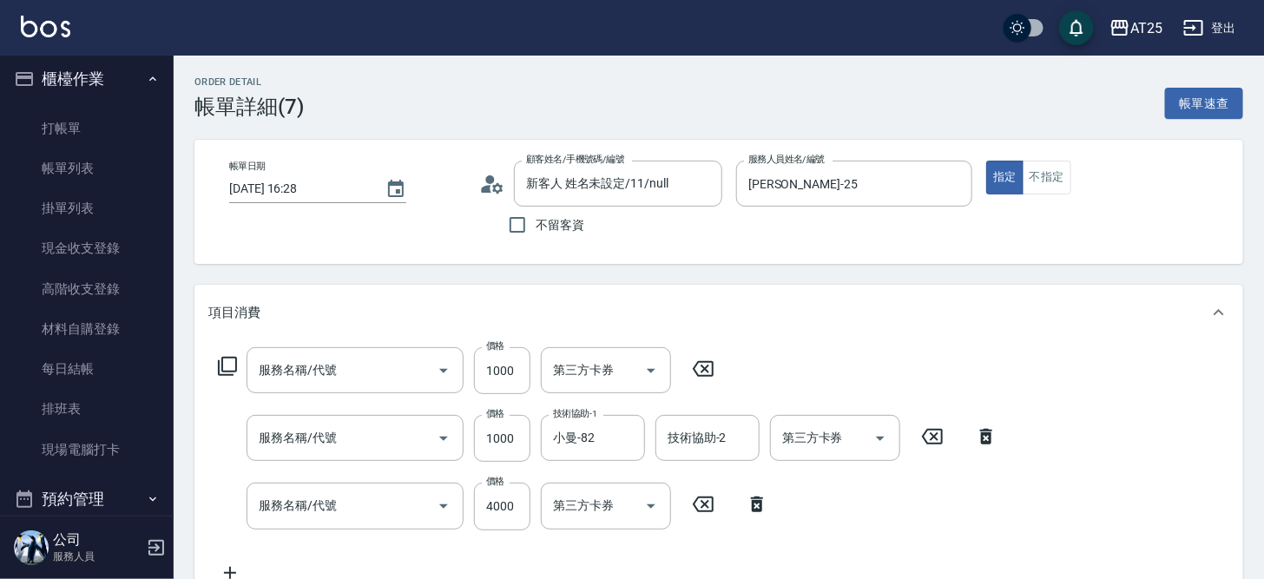
type input "自備護髮(1000上)(601)"
type input "自備敷膜(114)"
type input "染髮(501)"
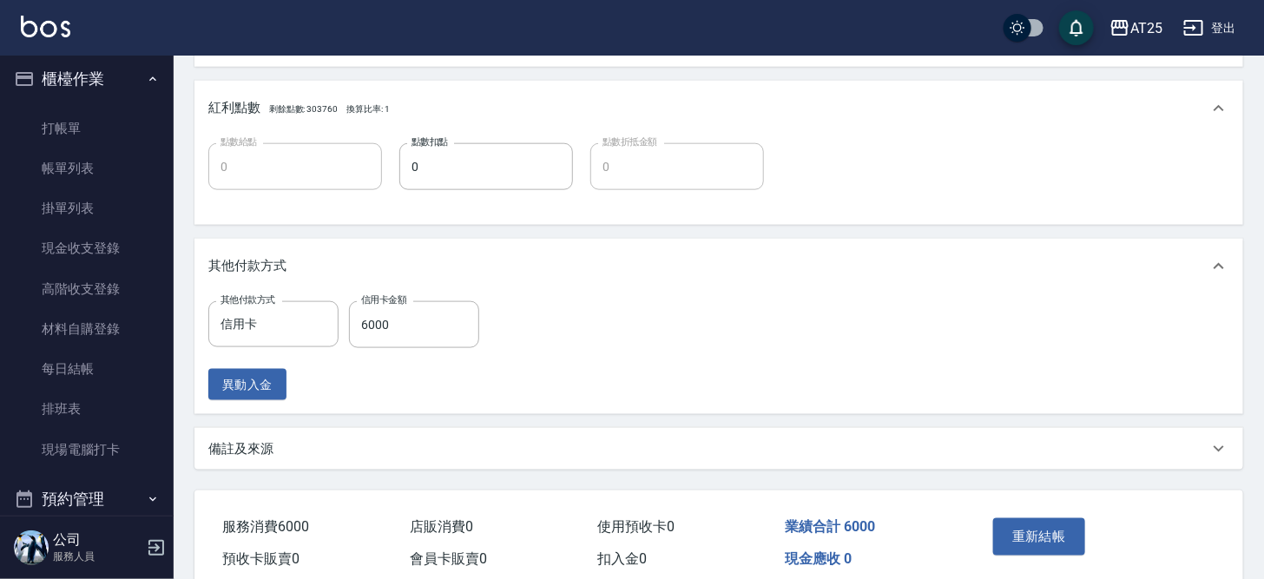
scroll to position [786, 0]
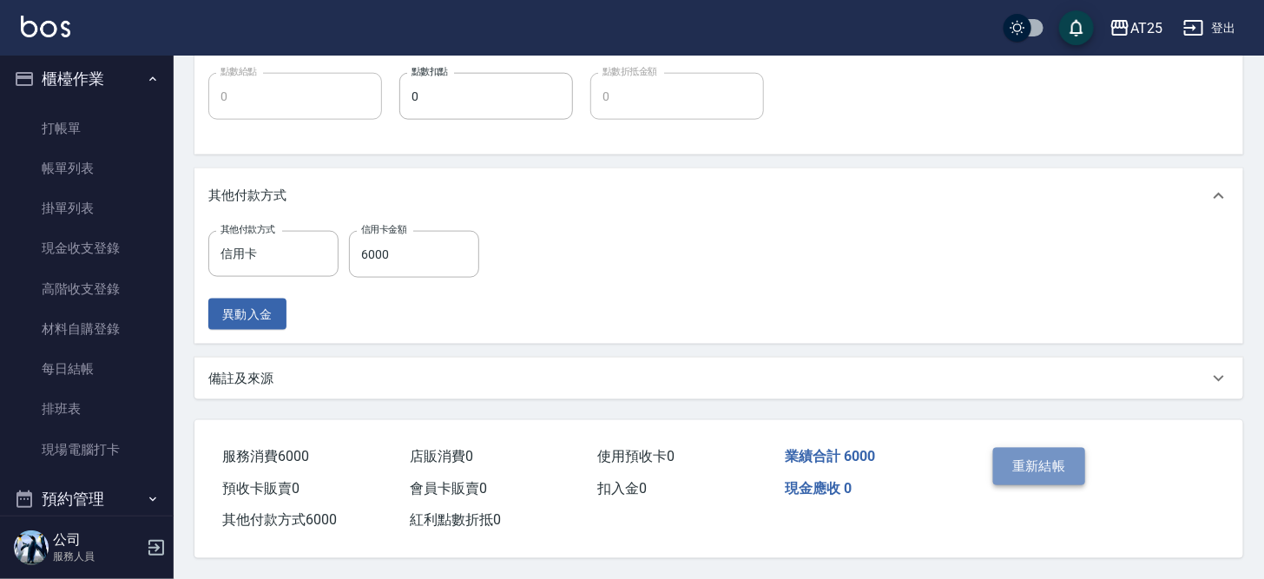
click at [1050, 458] on button "重新結帳" at bounding box center [1039, 466] width 92 height 36
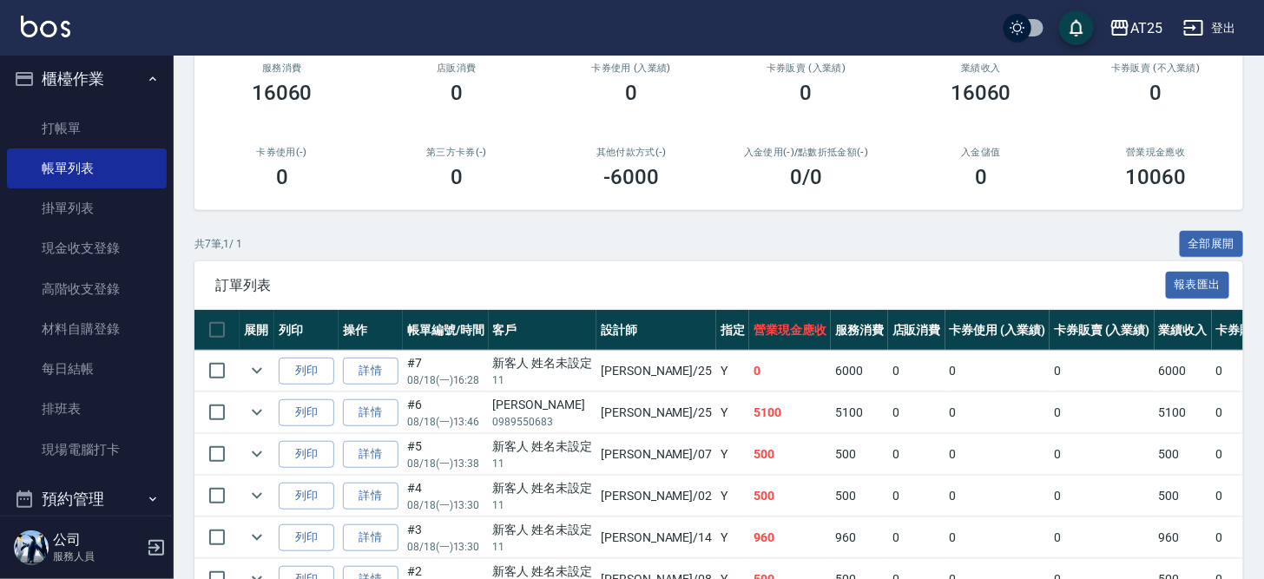
scroll to position [242, 0]
